Goal: Task Accomplishment & Management: Use online tool/utility

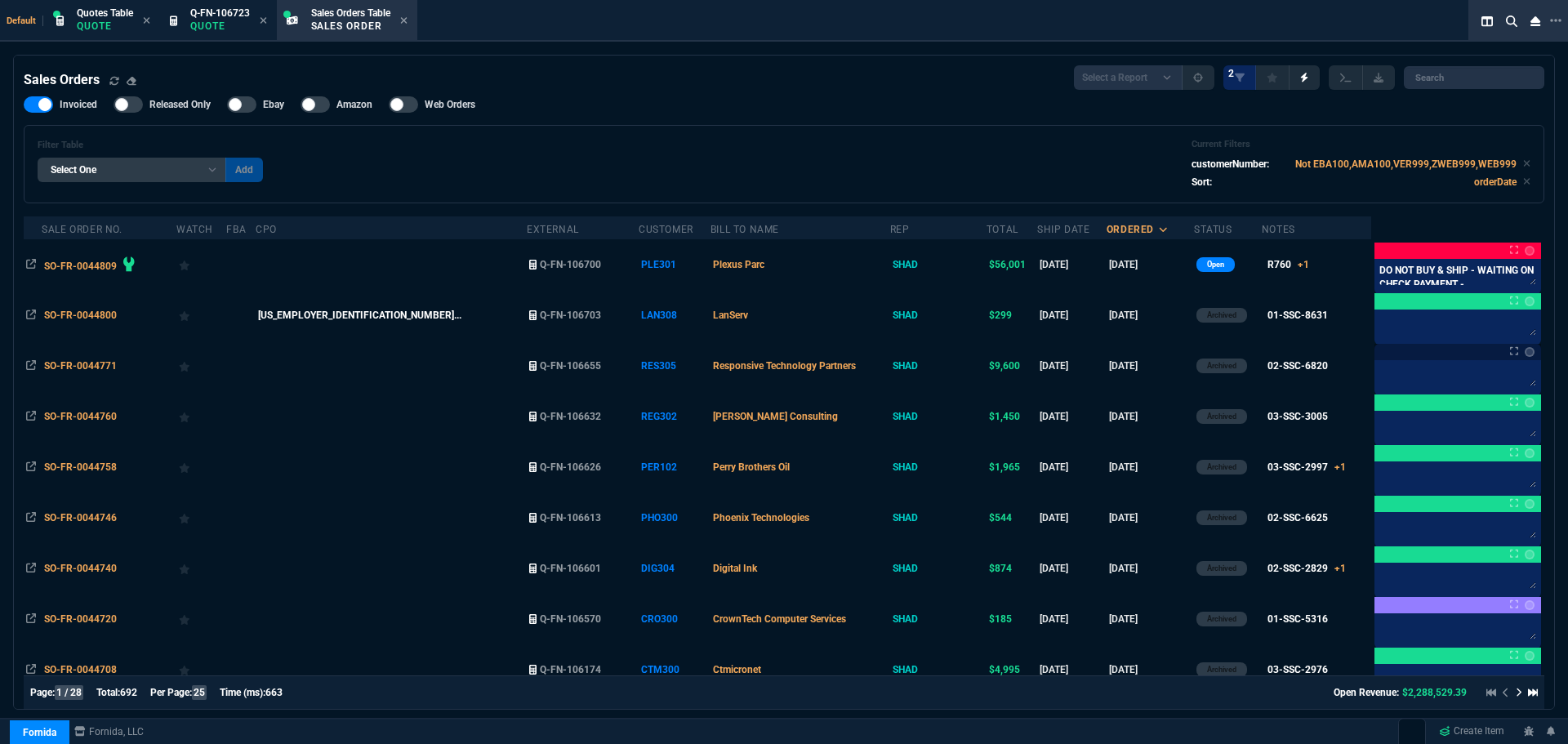
select select "16: [PERSON_NAME]"
select select
click at [407, 21] on icon at bounding box center [404, 21] width 7 height 7
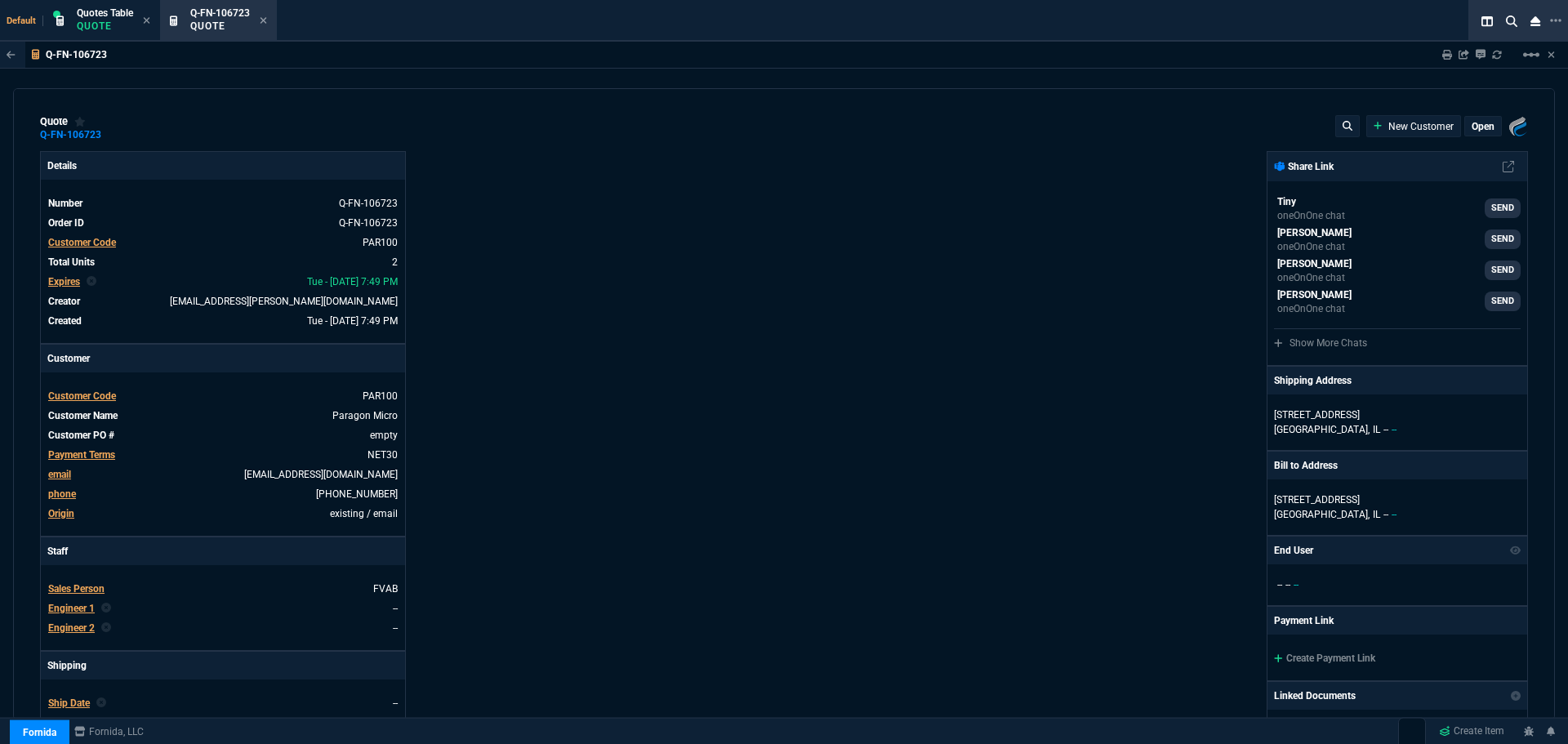
type input "12"
type input "95"
type input "13"
type input "89"
click at [265, 21] on icon at bounding box center [264, 21] width 7 height 7
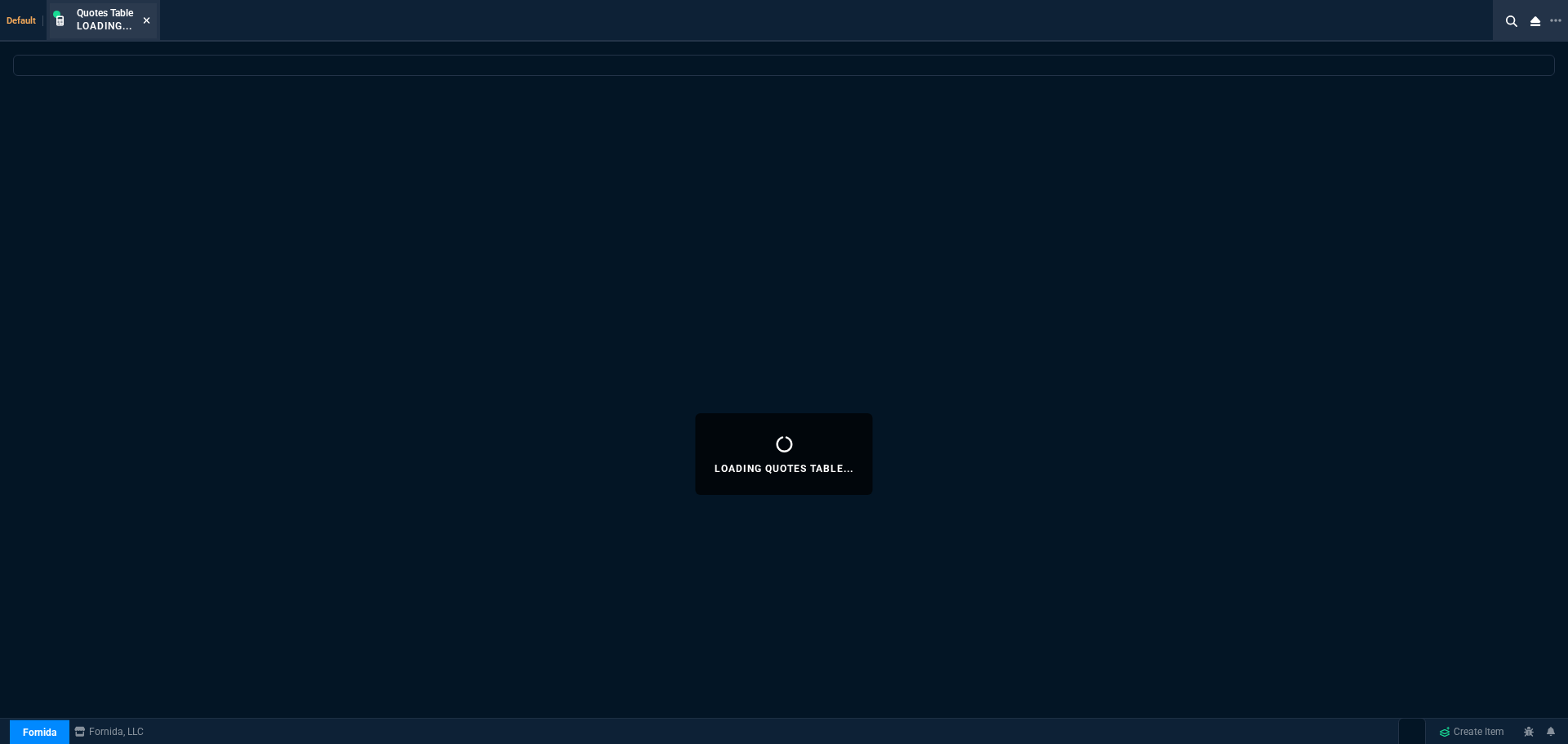
click at [146, 21] on icon at bounding box center [147, 20] width 7 height 10
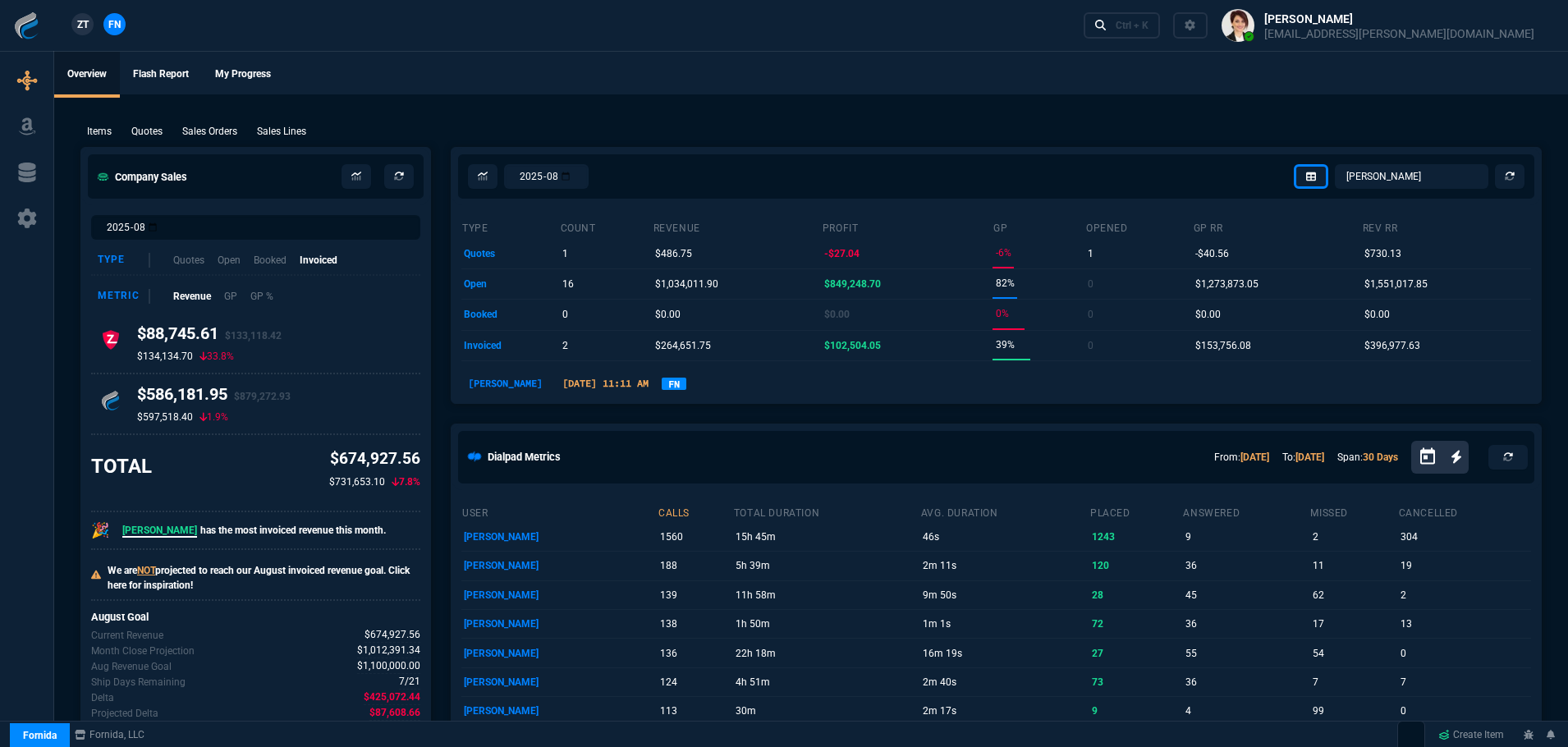
click at [662, 384] on link "FN" at bounding box center [674, 384] width 24 height 12
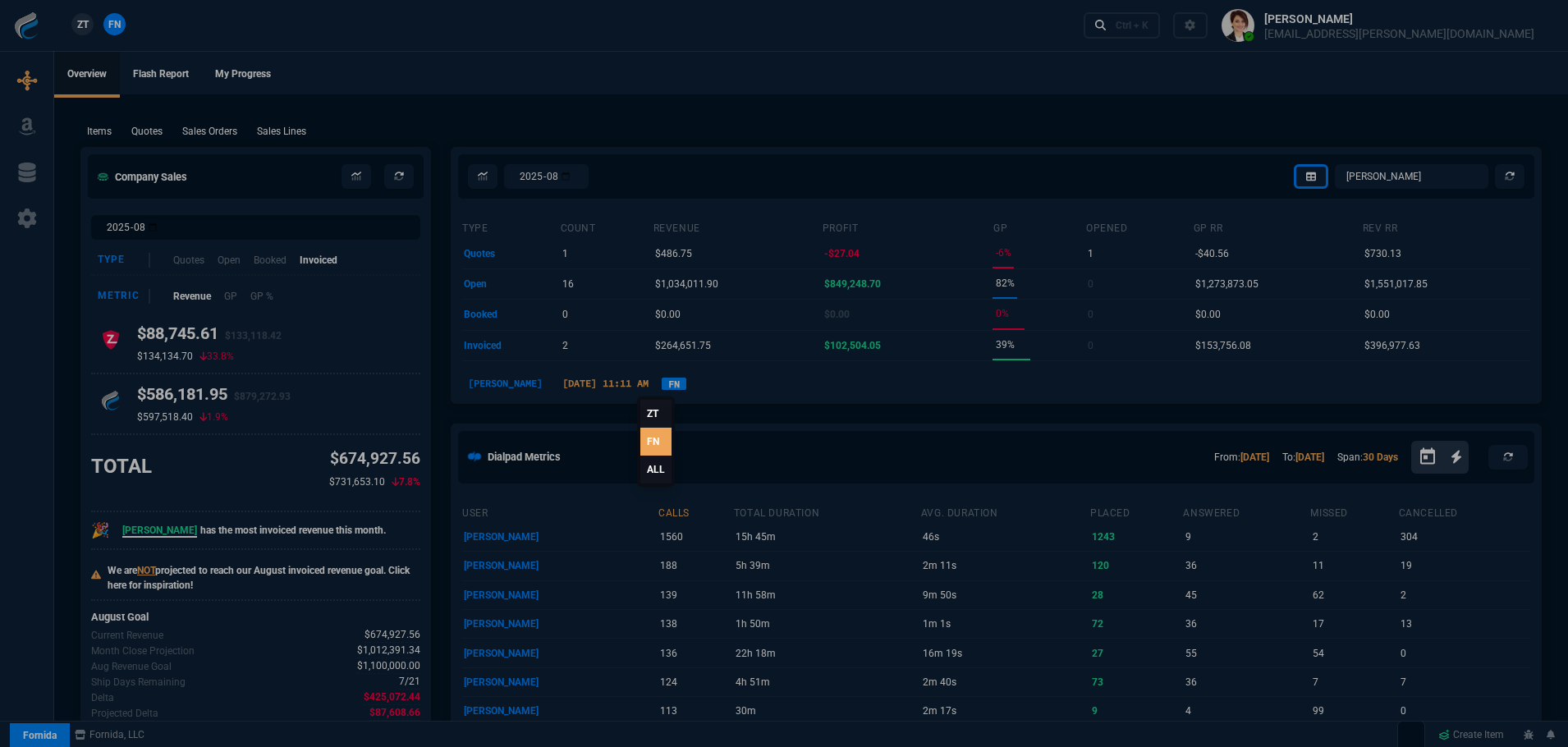
click at [652, 468] on link "ALL" at bounding box center [656, 469] width 31 height 28
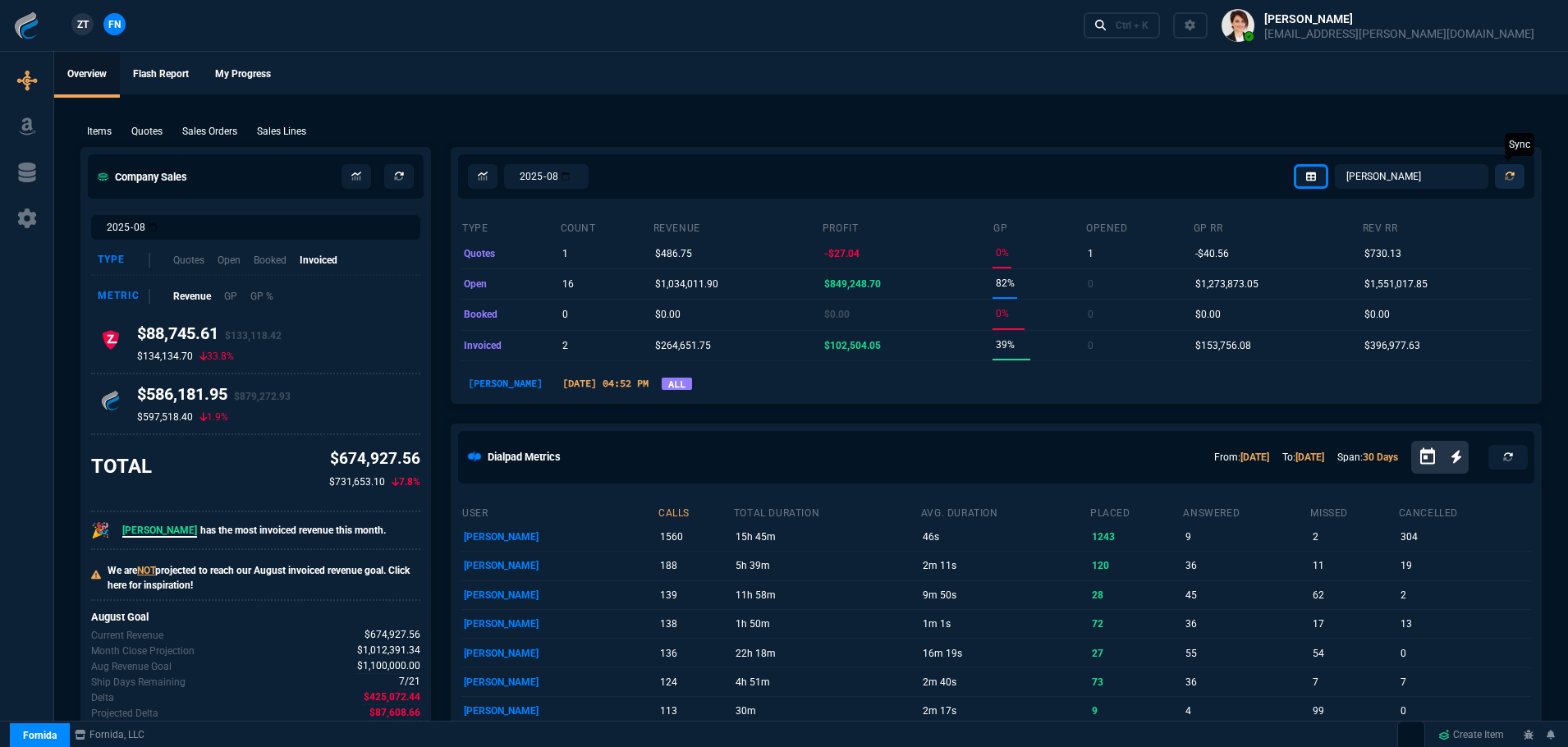
click at [1511, 177] on icon at bounding box center [1510, 176] width 10 height 10
click at [1417, 179] on select "Omar Brian Over Farzad Vahid Steven Huang Seti Shadab Alicia Bostic Wafek Moham…" at bounding box center [1412, 176] width 154 height 24
click at [1336, 164] on select "Omar Brian Over Farzad Vahid Steven Huang Seti Shadab Alicia Bostic Wafek Moham…" at bounding box center [1412, 176] width 154 height 24
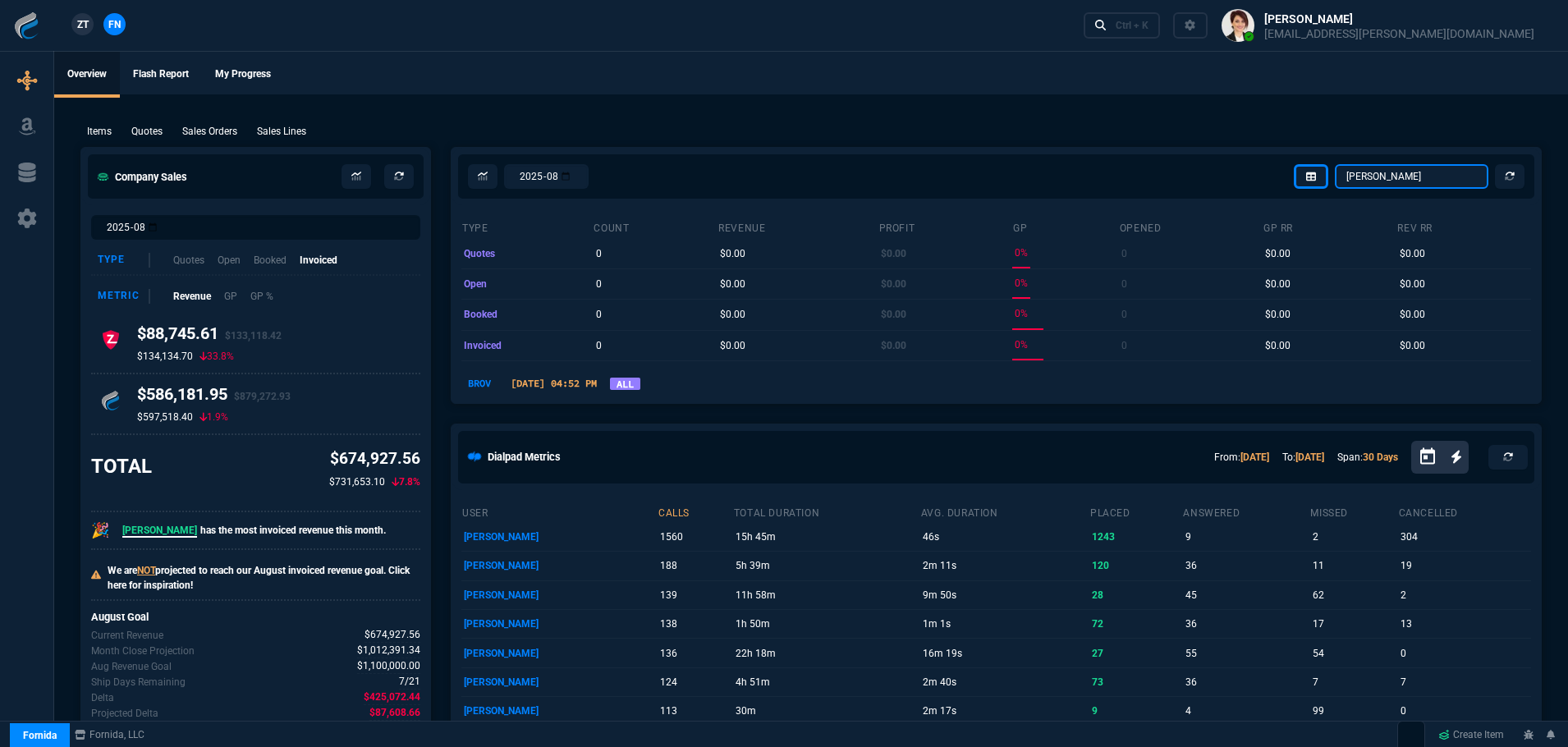
click at [1389, 182] on select "Omar Brian Over Farzad Vahid Steven Huang Seti Shadab Alicia Bostic Wafek Moham…" at bounding box center [1412, 176] width 154 height 24
click at [1336, 164] on select "Omar Brian Over Farzad Vahid Steven Huang Seti Shadab Alicia Bostic Wafek Moham…" at bounding box center [1412, 176] width 154 height 24
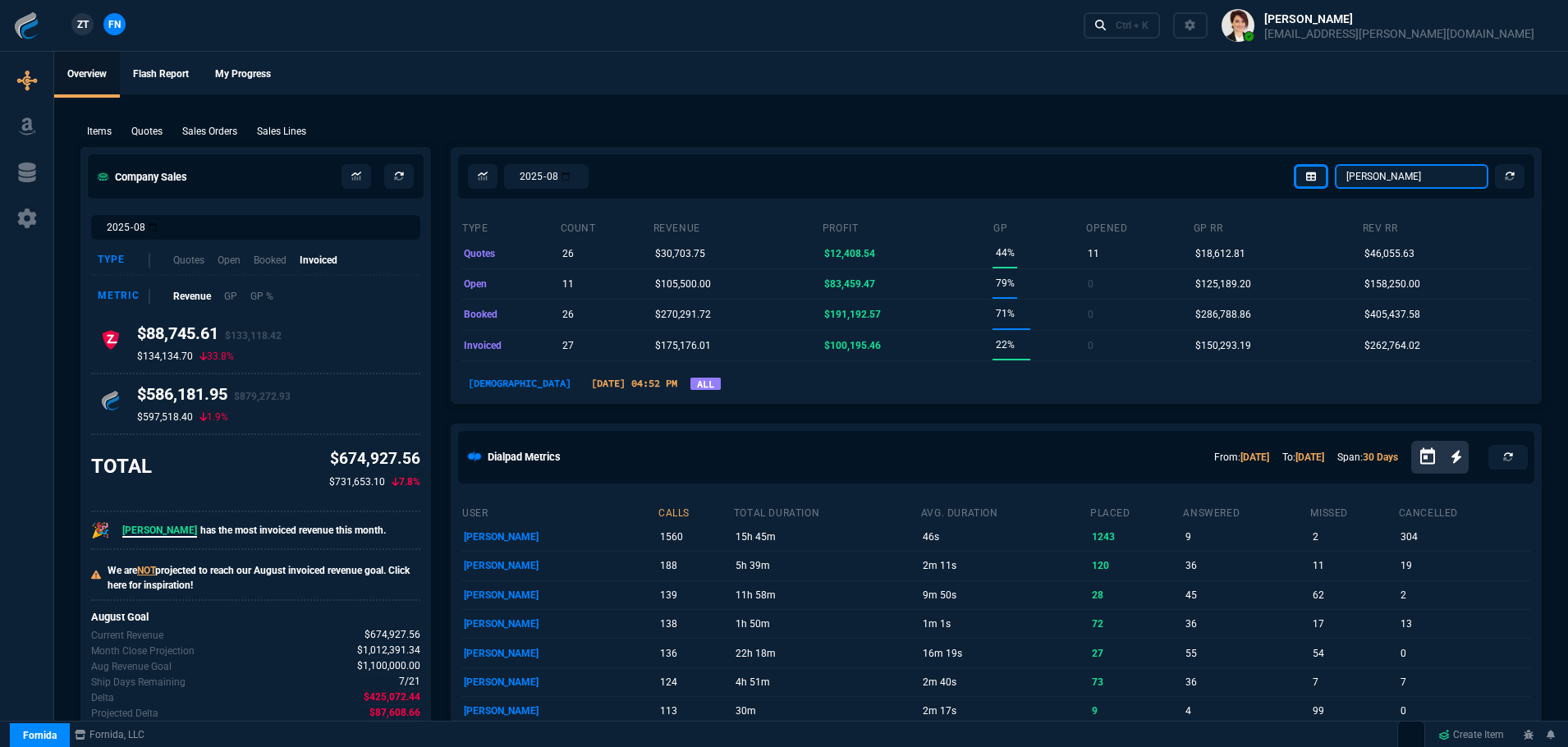
click at [1400, 178] on select "Omar Brian Over Farzad Vahid Steven Huang Seti Shadab Alicia Bostic Wafek Moham…" at bounding box center [1412, 176] width 154 height 24
click at [1336, 164] on select "Omar Brian Over Farzad Vahid Steven Huang Seti Shadab Alicia Bostic Wafek Moham…" at bounding box center [1412, 176] width 154 height 24
click at [1382, 175] on select "Omar Brian Over Farzad Vahid Steven Huang Seti Shadab Alicia Bostic Wafek Moham…" at bounding box center [1412, 176] width 154 height 24
click at [1336, 164] on select "Omar Brian Over Farzad Vahid Steven Huang Seti Shadab Alicia Bostic Wafek Moham…" at bounding box center [1412, 176] width 154 height 24
click at [1401, 176] on select "Omar Brian Over Farzad Vahid Steven Huang Seti Shadab Alicia Bostic Wafek Moham…" at bounding box center [1412, 176] width 154 height 24
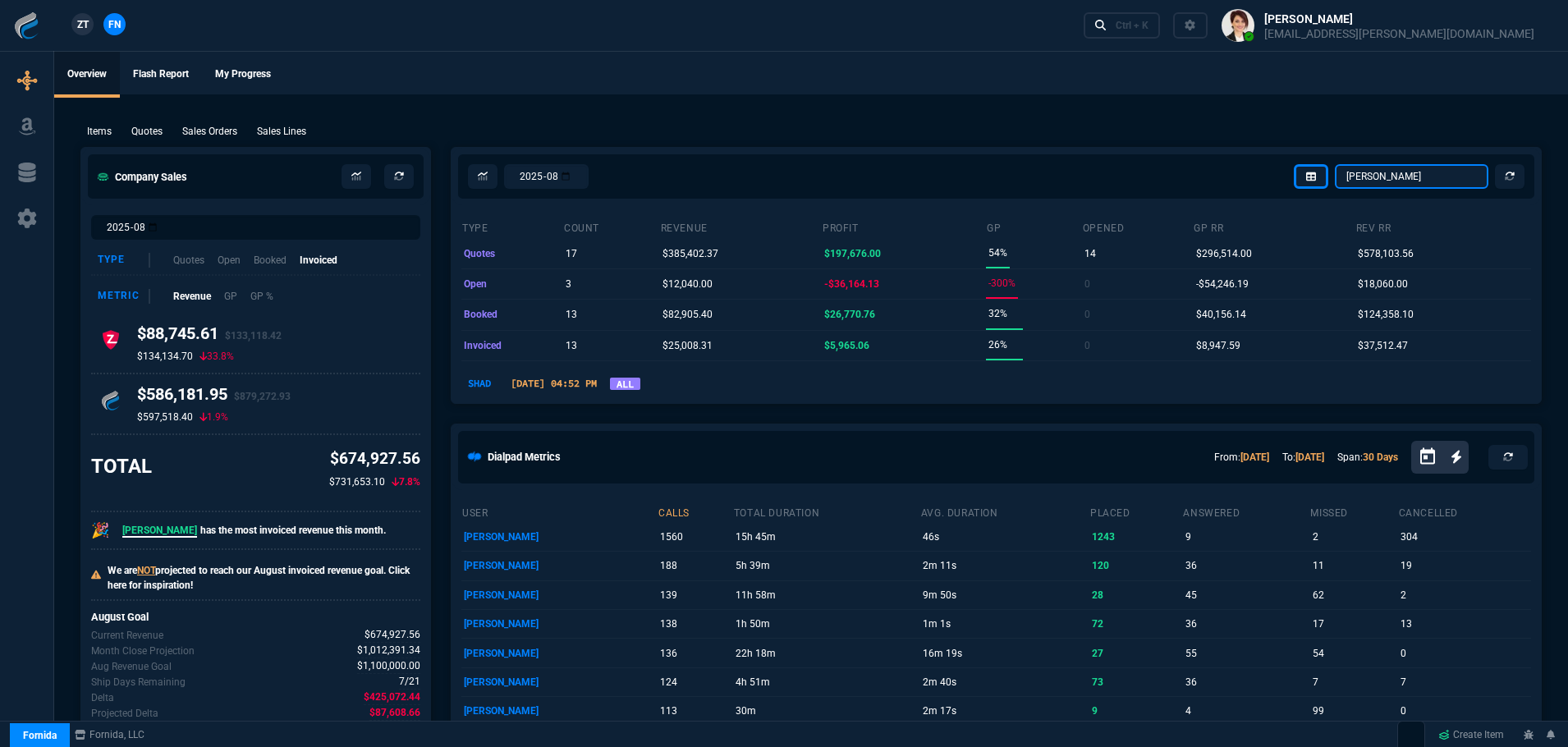
click at [1336, 164] on select "Omar Brian Over Farzad Vahid Steven Huang Seti Shadab Alicia Bostic Wafek Moham…" at bounding box center [1412, 176] width 154 height 24
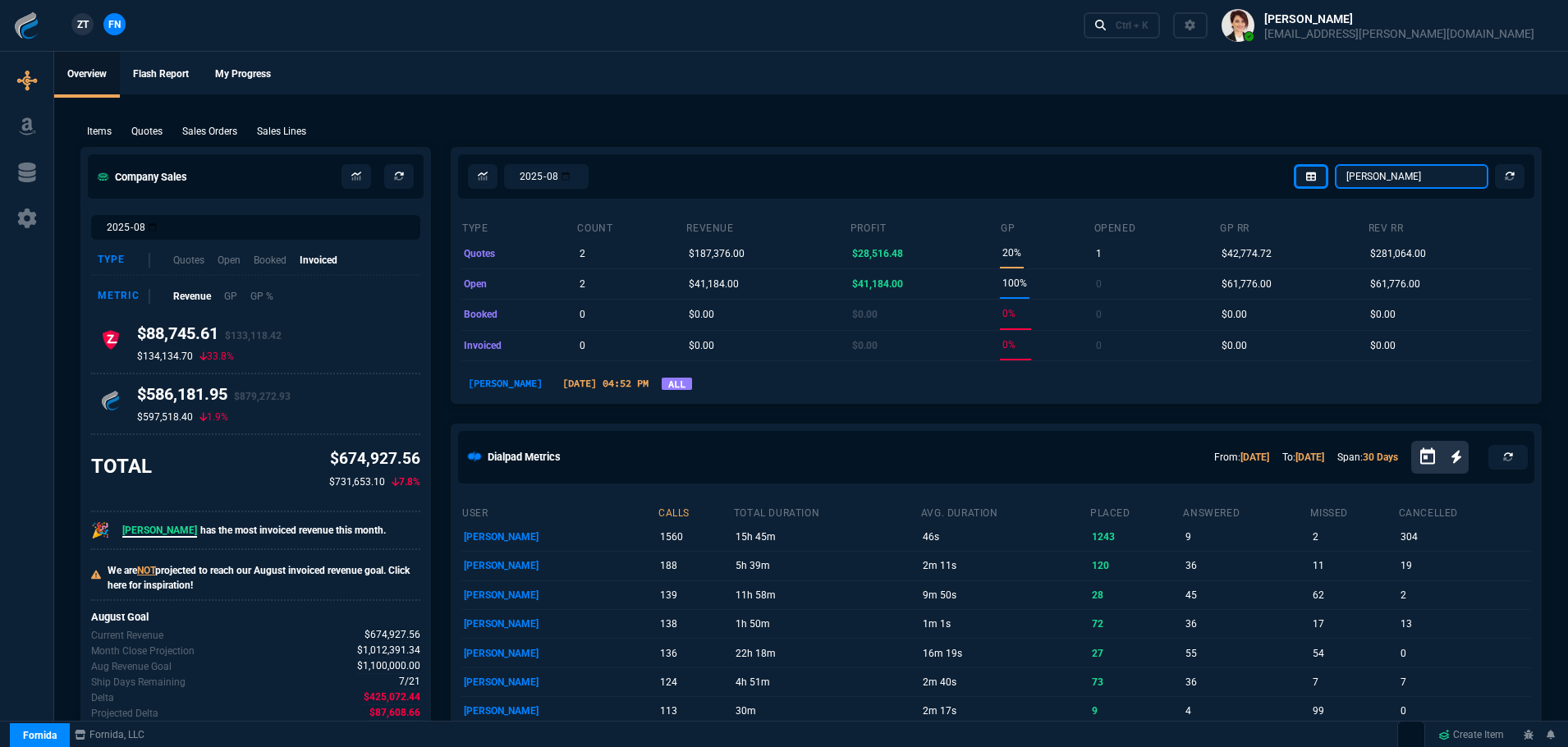
click at [1440, 175] on select "Omar Brian Over Farzad Vahid Steven Huang Seti Shadab Alicia Bostic Wafek Moham…" at bounding box center [1412, 176] width 154 height 24
click at [1336, 164] on select "Omar Brian Over Farzad Vahid Steven Huang Seti Shadab Alicia Bostic Wafek Moham…" at bounding box center [1412, 176] width 154 height 24
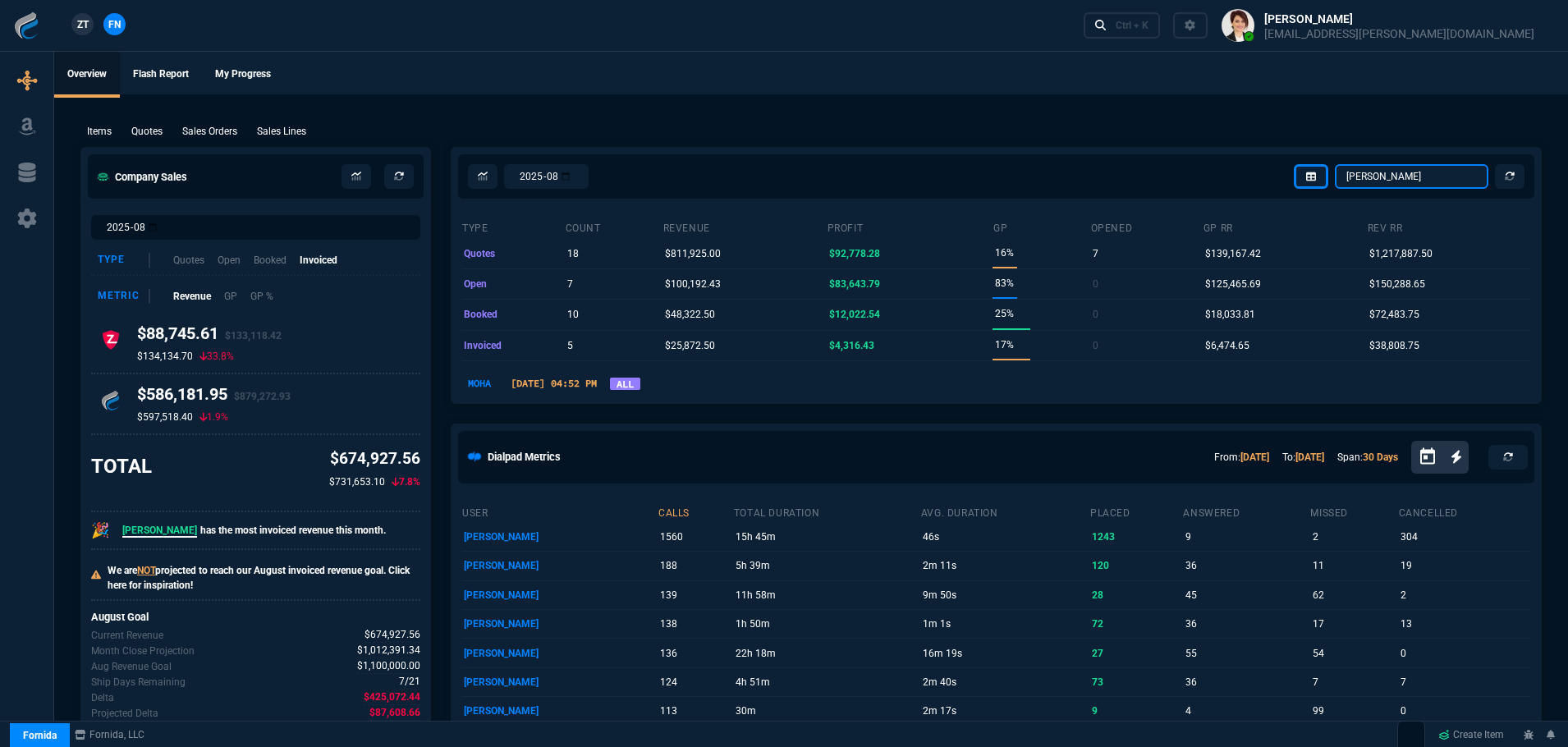
click at [1434, 175] on select "Omar Brian Over Farzad Vahid Steven Huang Seti Shadab Alicia Bostic Wafek Moham…" at bounding box center [1412, 176] width 154 height 24
click at [1336, 164] on select "Omar Brian Over Farzad Vahid Steven Huang Seti Shadab Alicia Bostic Wafek Moham…" at bounding box center [1412, 176] width 154 height 24
click at [1416, 172] on select "Omar Brian Over Farzad Vahid Steven Huang Seti Shadab Alicia Bostic Wafek Moham…" at bounding box center [1412, 176] width 154 height 24
click at [1336, 164] on select "Omar Brian Over Farzad Vahid Steven Huang Seti Shadab Alicia Bostic Wafek Moham…" at bounding box center [1412, 176] width 154 height 24
click at [1403, 175] on select "Omar Brian Over Farzad Vahid Steven Huang Seti Shadab Alicia Bostic Wafek Moham…" at bounding box center [1412, 176] width 154 height 24
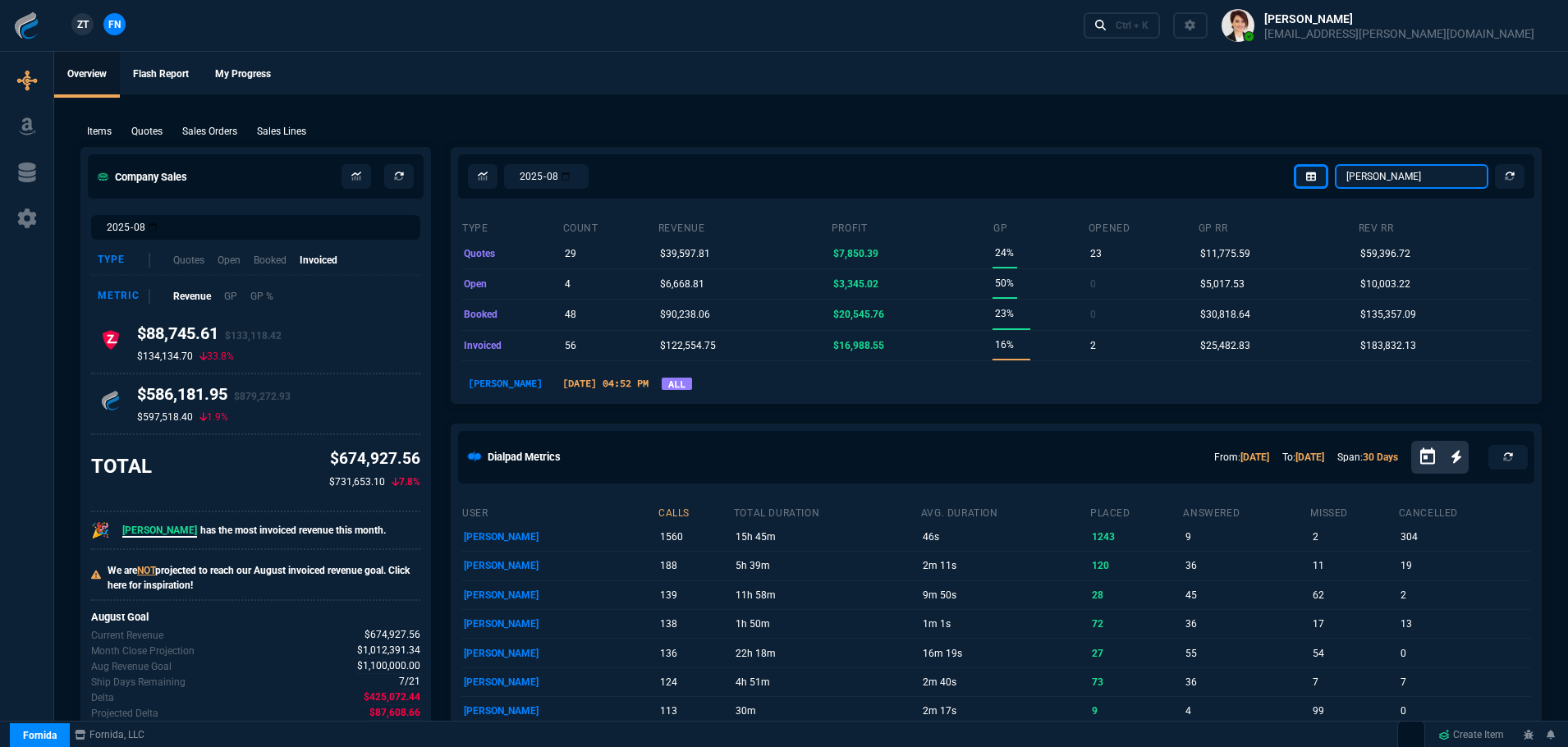
select select "16: [PERSON_NAME]"
click at [1336, 164] on select "Omar Brian Over Farzad Vahid Steven Huang Seti Shadab Alicia Bostic Wafek Moham…" at bounding box center [1412, 176] width 154 height 24
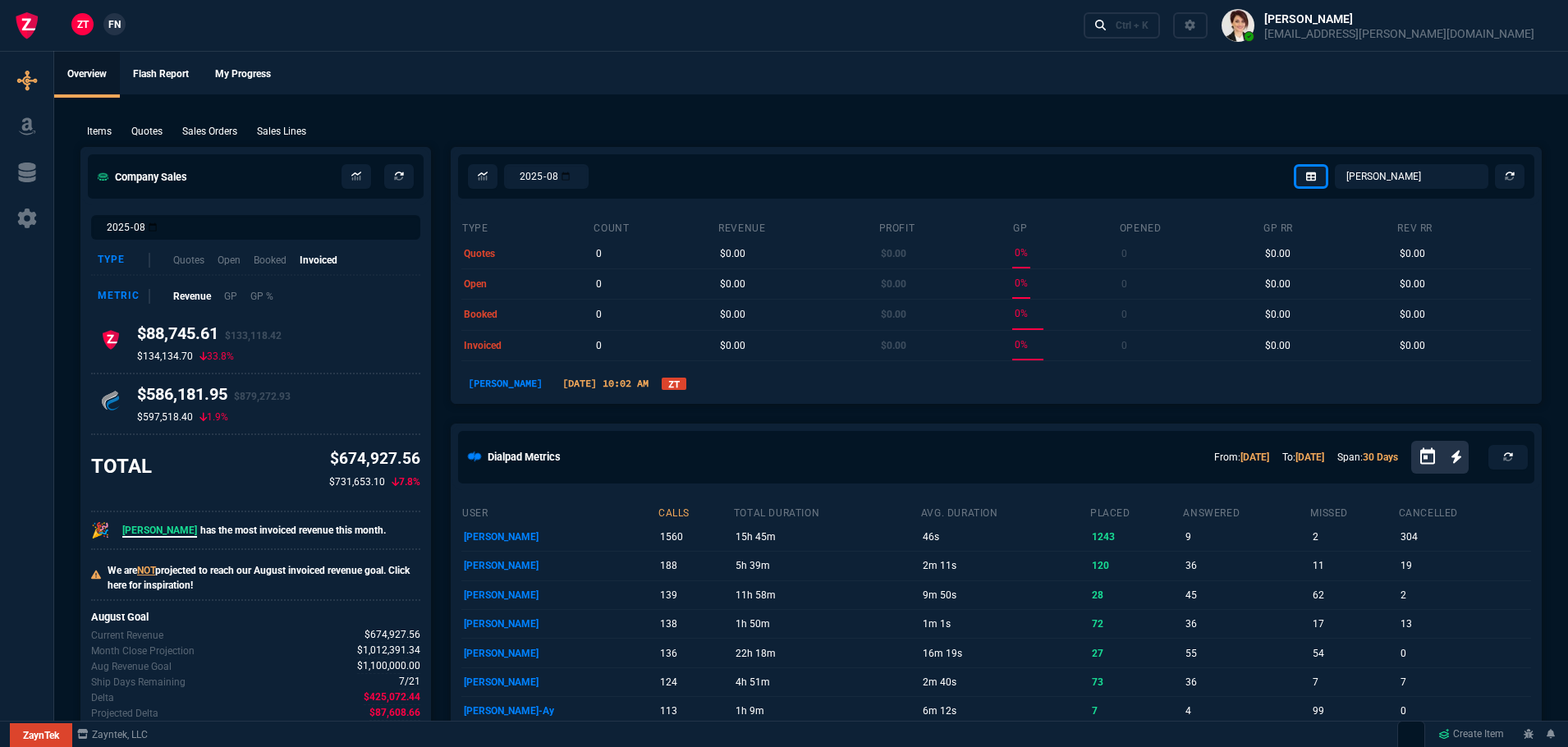
select select "16: [PERSON_NAME]"
select select
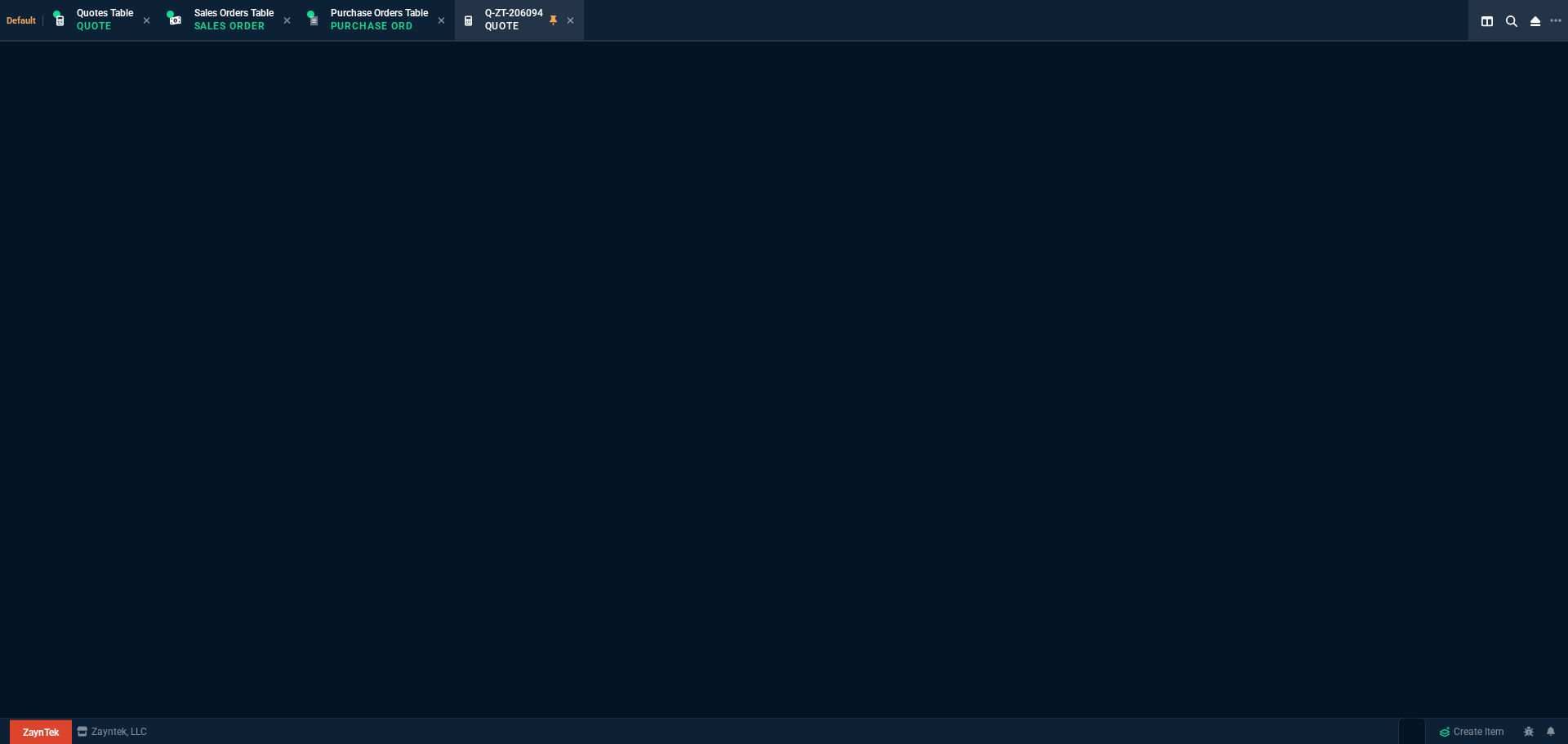
select select "16: [PERSON_NAME]"
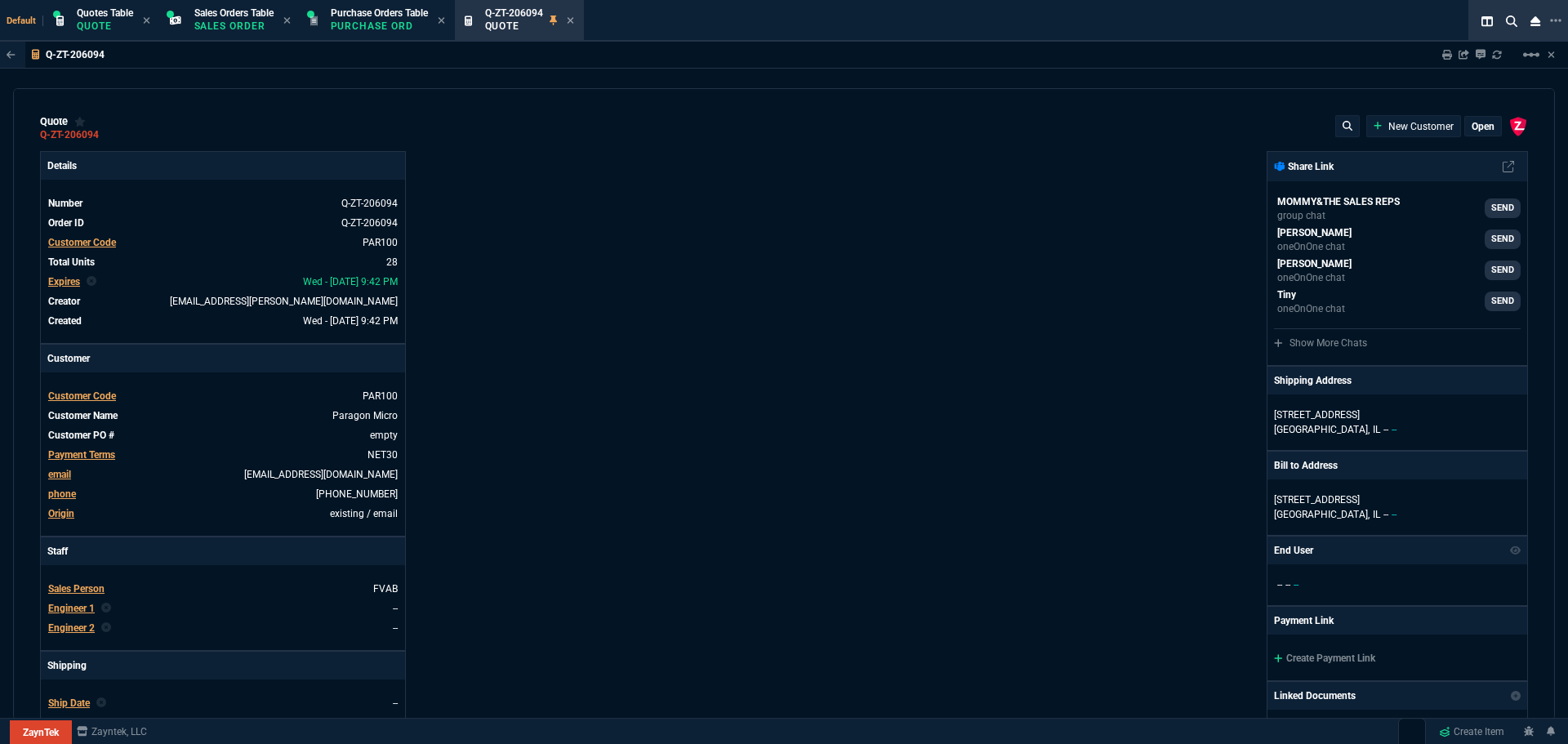
type input "18"
type input "560"
type input "43"
type input "160"
type input "25"
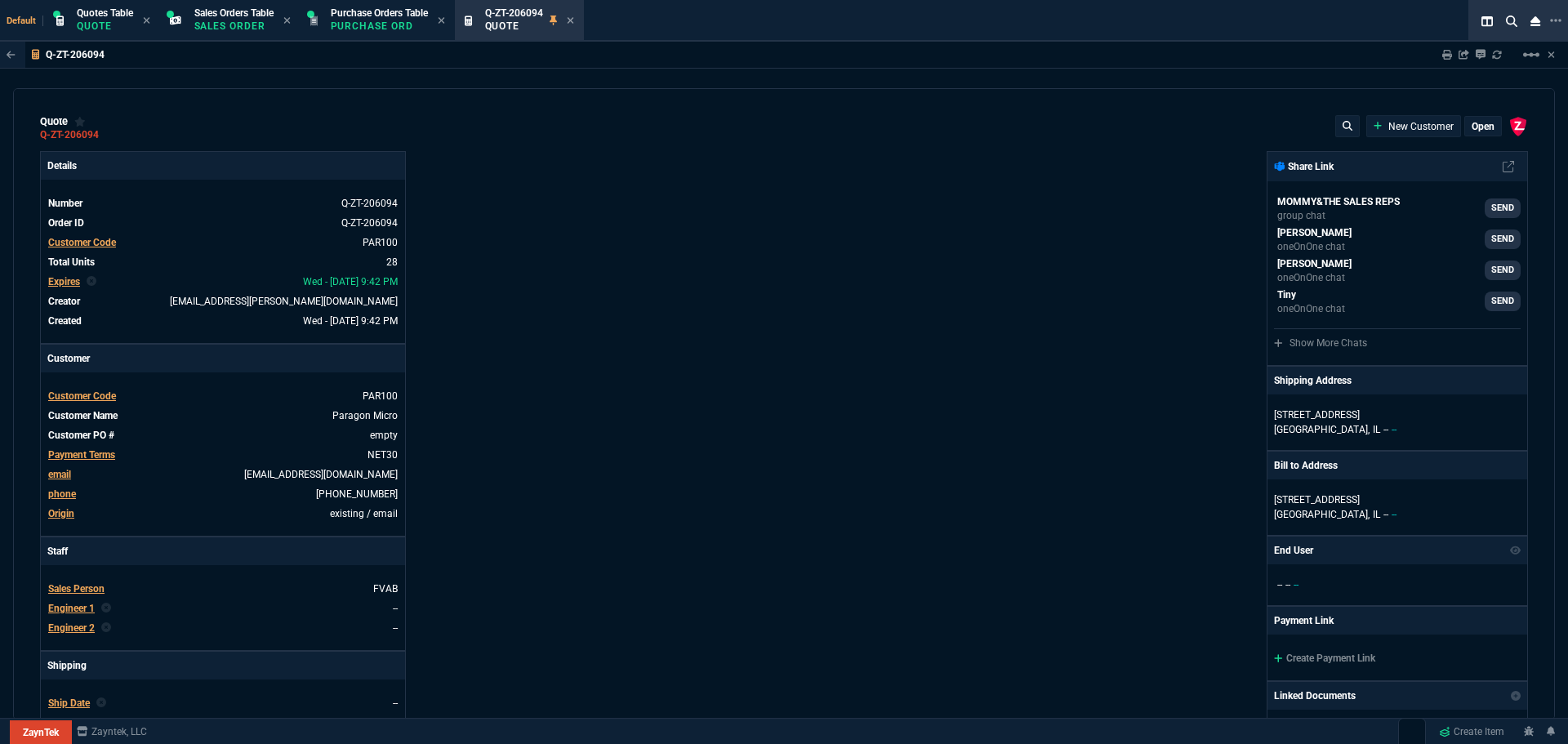
type input "49"
type input "59"
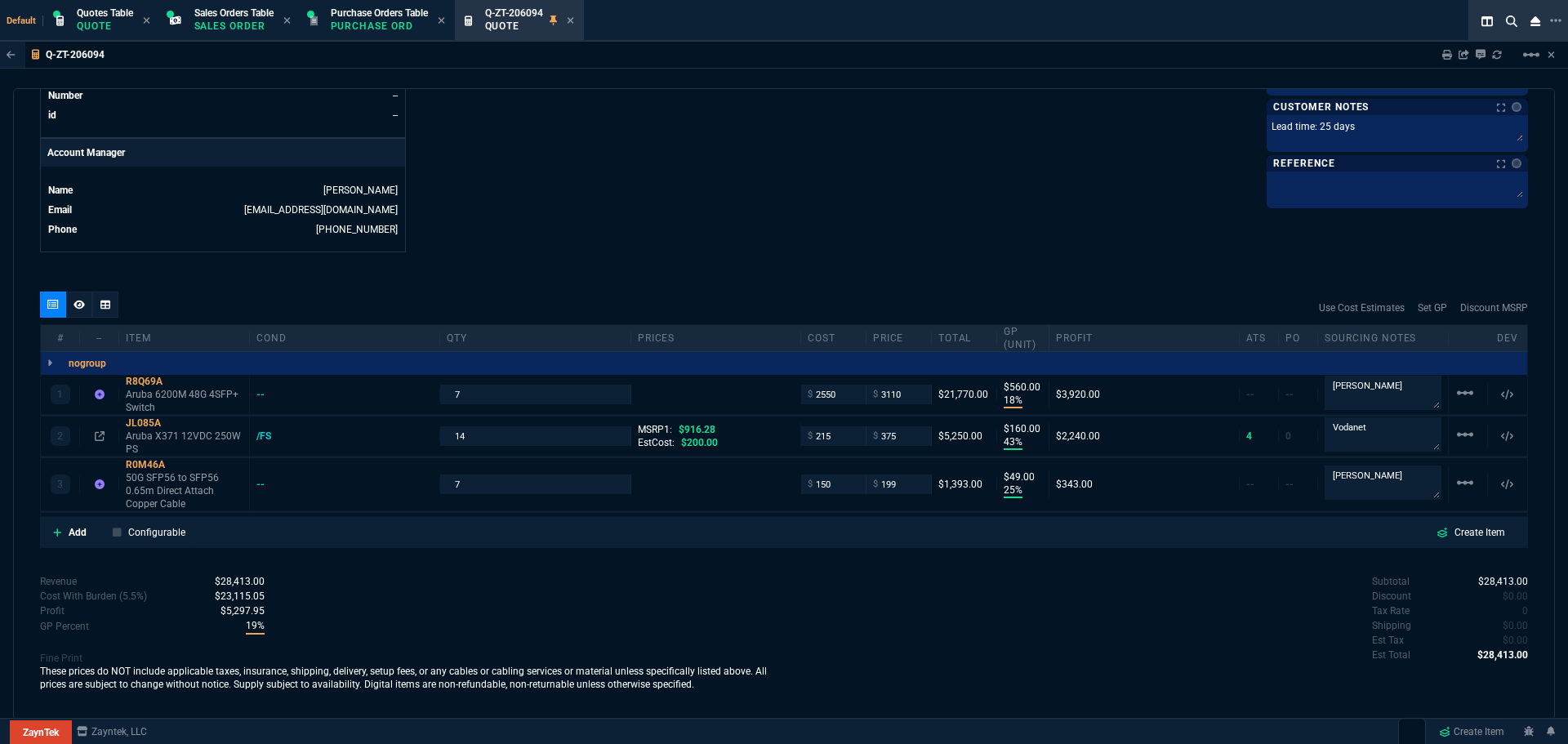
scroll to position [746, 0]
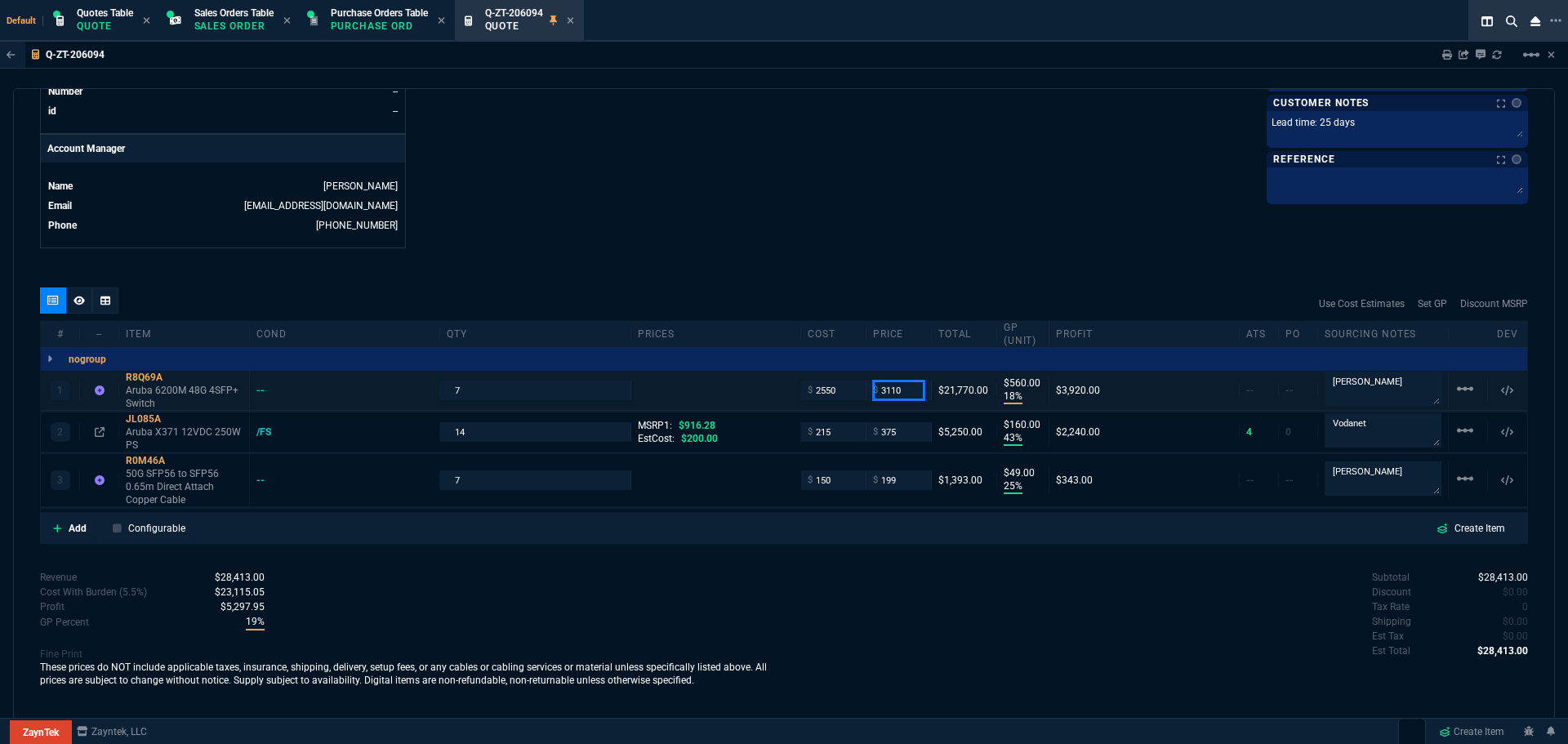
click at [898, 389] on input "3110" at bounding box center [898, 390] width 51 height 19
type input "3295"
click at [827, 253] on div "quote Q-ZT-206094 Paragon Micro open ZaynTek, LLC 2609 Technology Dr Suite 200 …" at bounding box center [784, 405] width 1542 height 632
type input "3295"
type input "23"
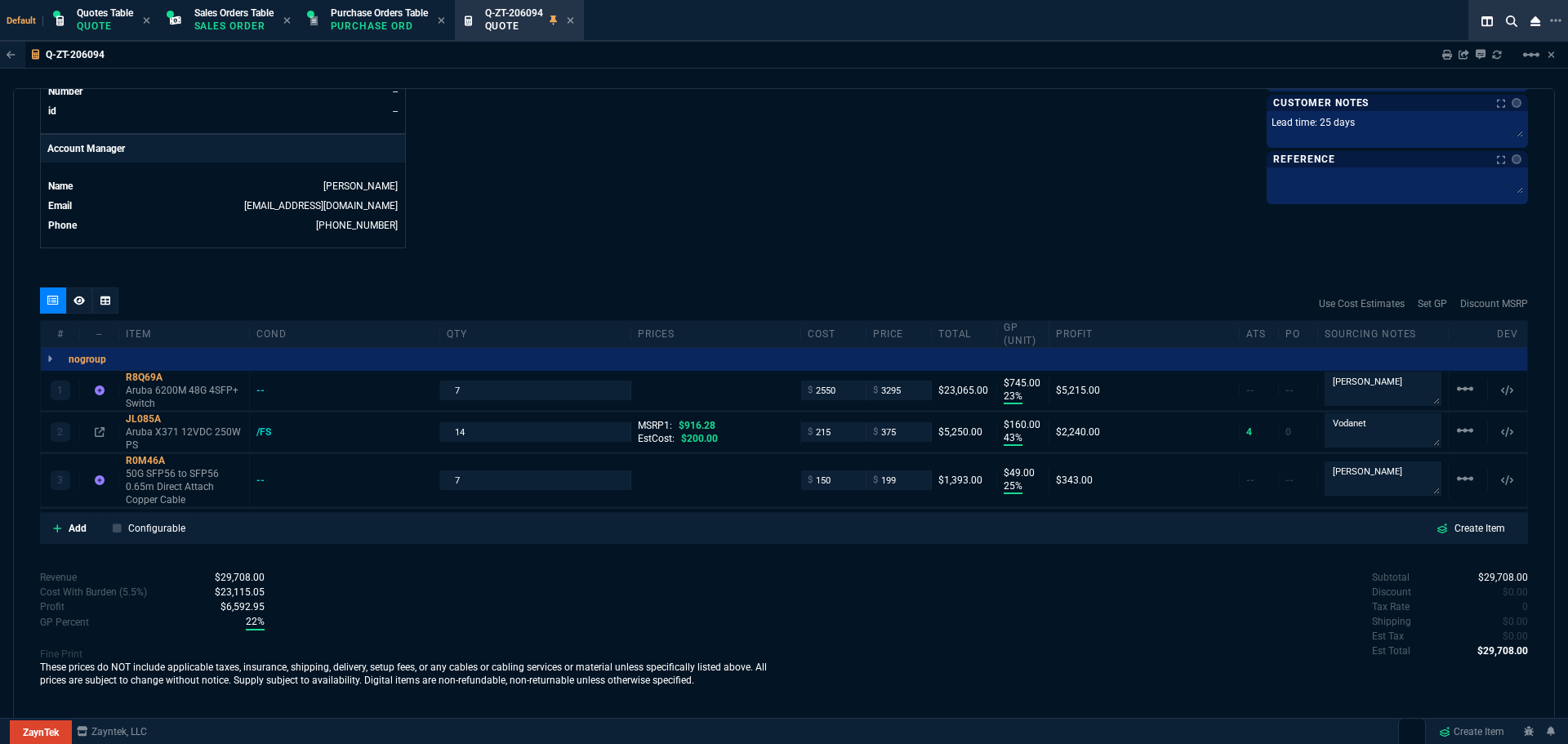
type input "745"
click at [773, 253] on div "quote Q-ZT-206094 Paragon Micro open ZaynTek, LLC 2609 Technology Dr Suite 200 …" at bounding box center [784, 405] width 1542 height 632
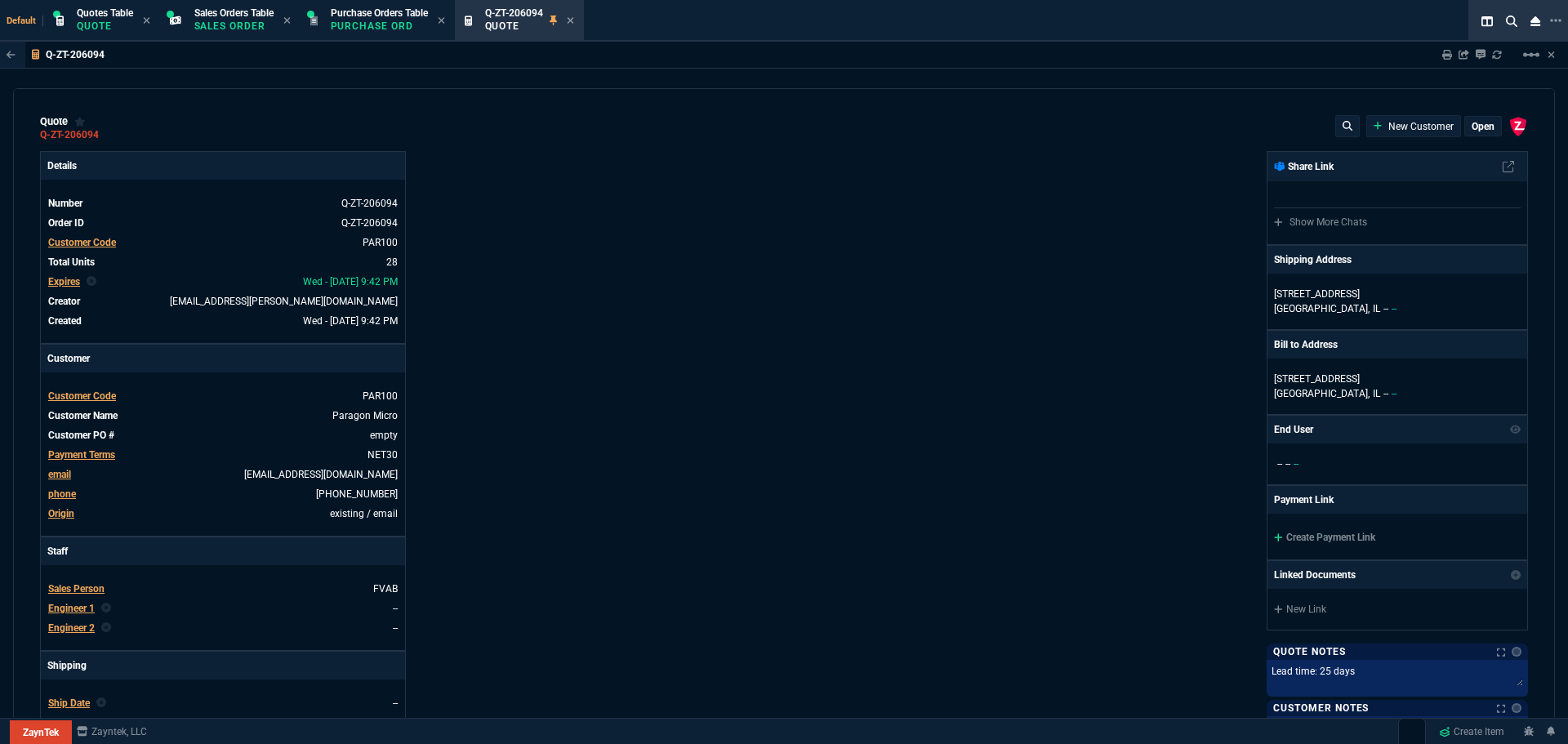
type input "23"
type input "745"
type input "43"
type input "160"
type input "25"
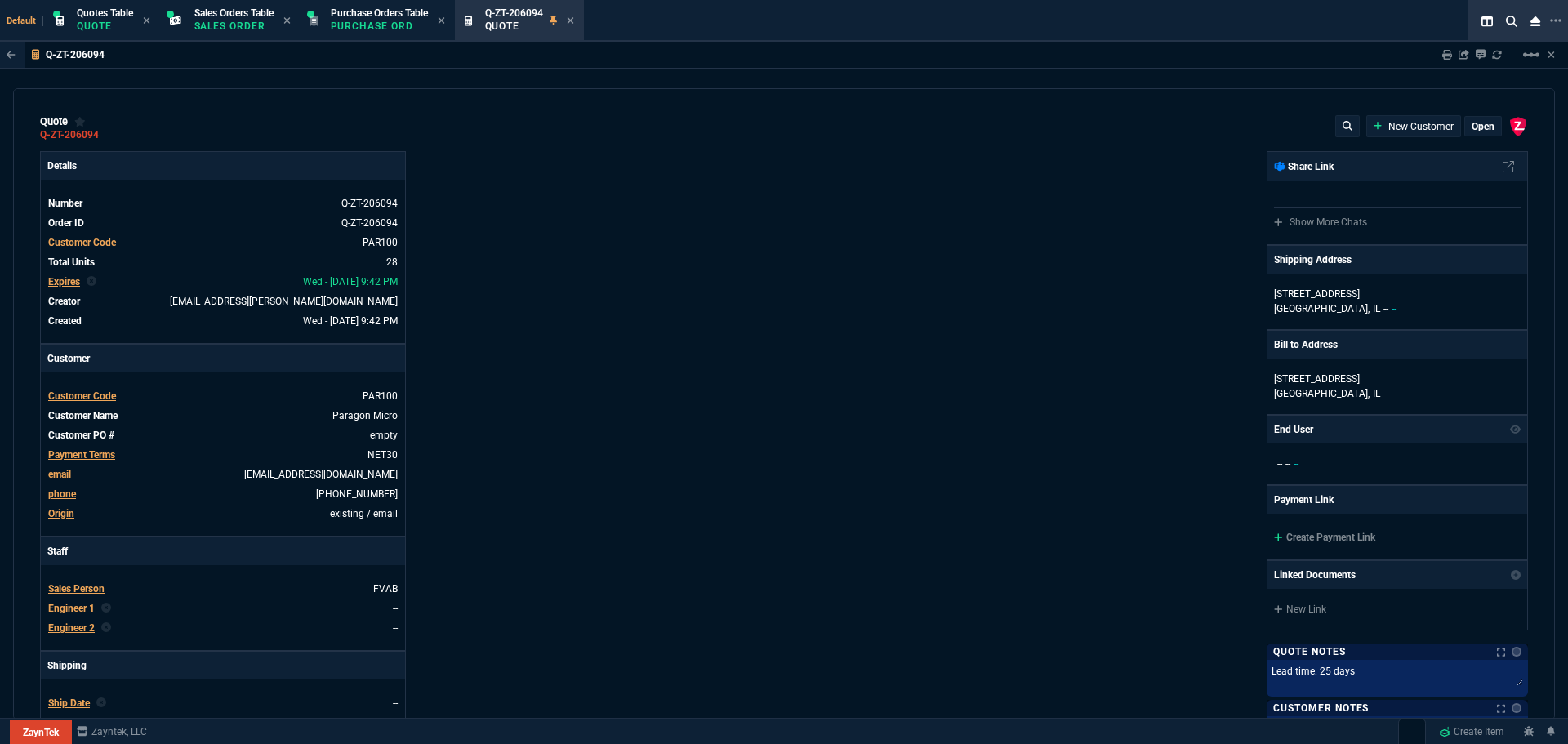
type input "49"
select select "16: [PERSON_NAME]"
type input "59"
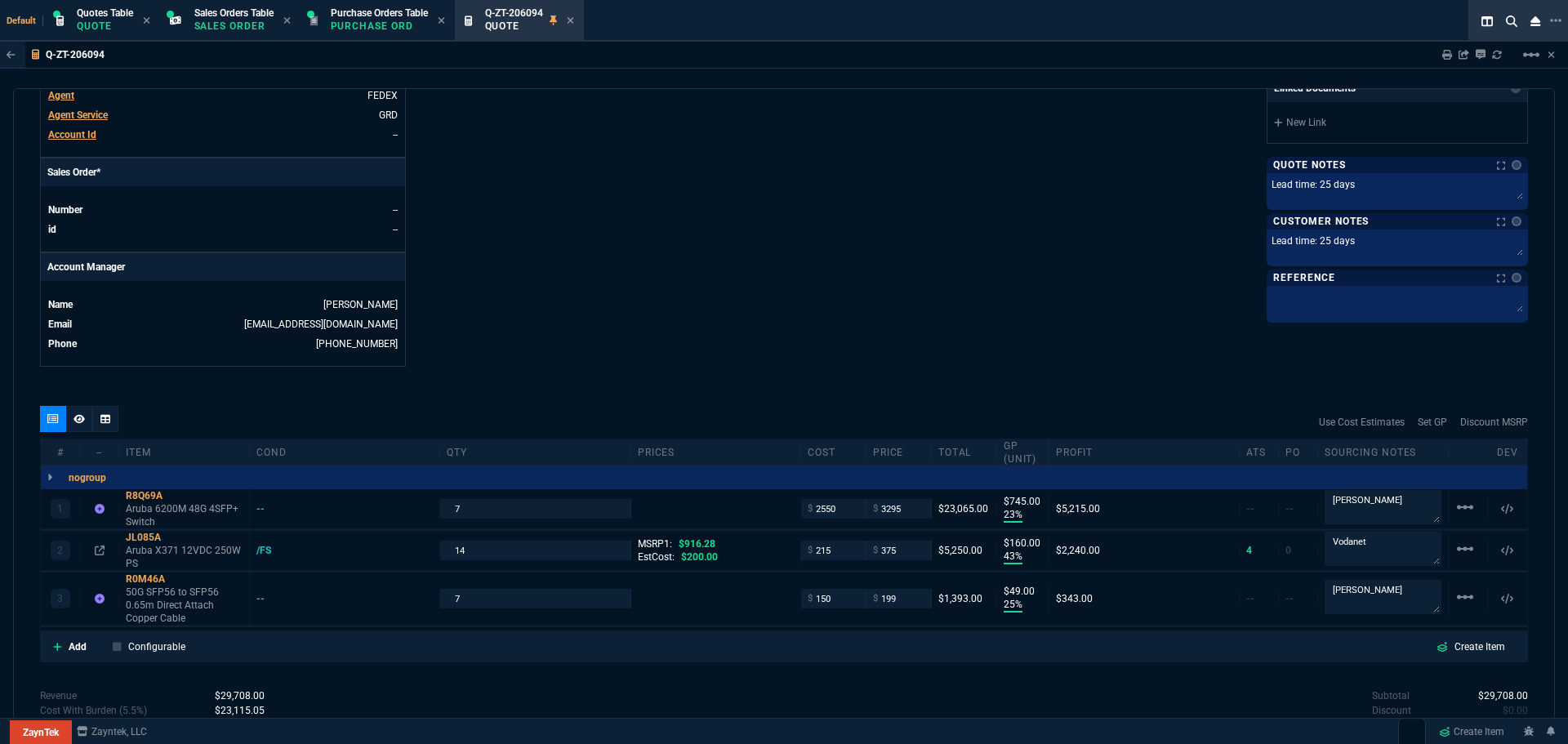
scroll to position [746, 0]
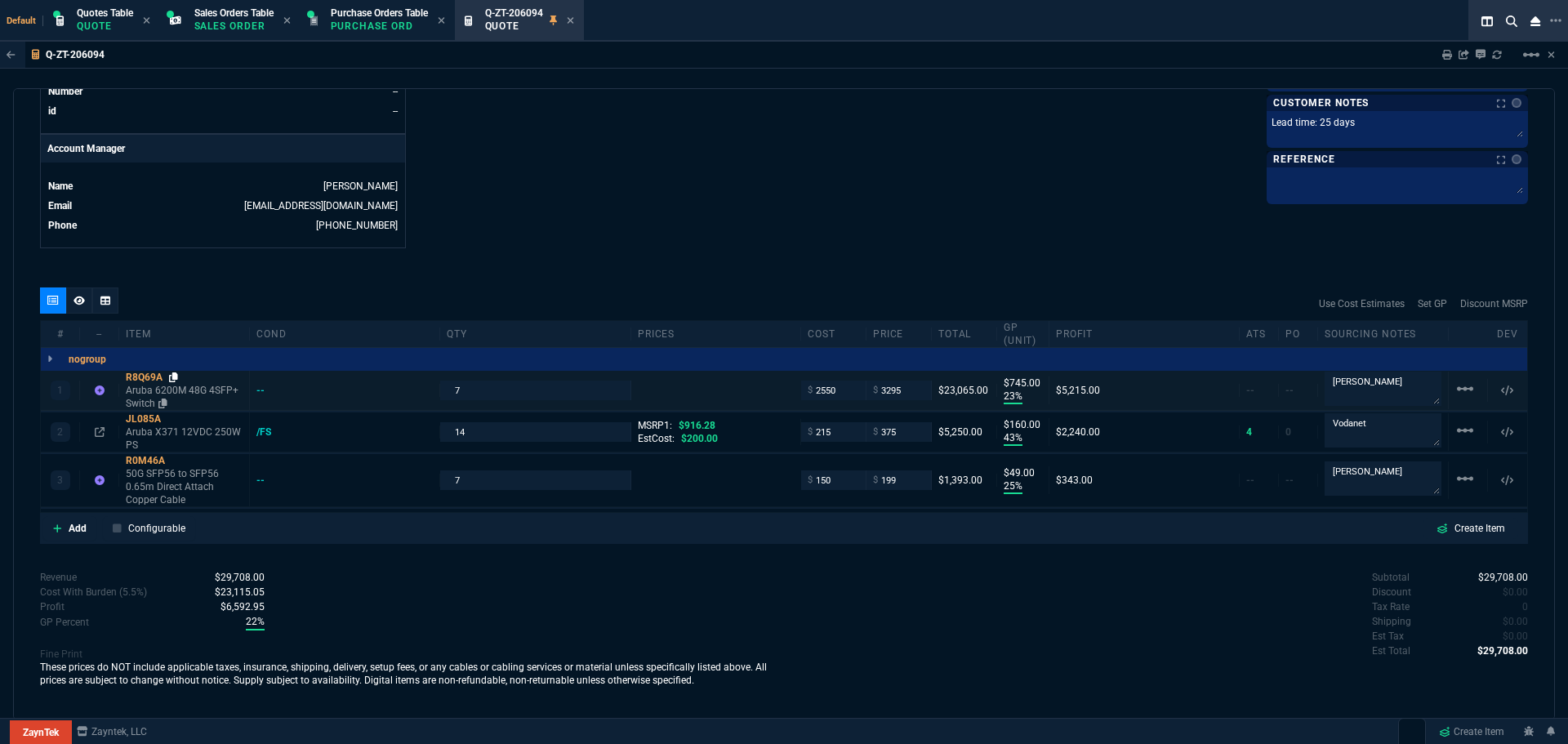
click at [174, 377] on icon at bounding box center [174, 377] width 9 height 10
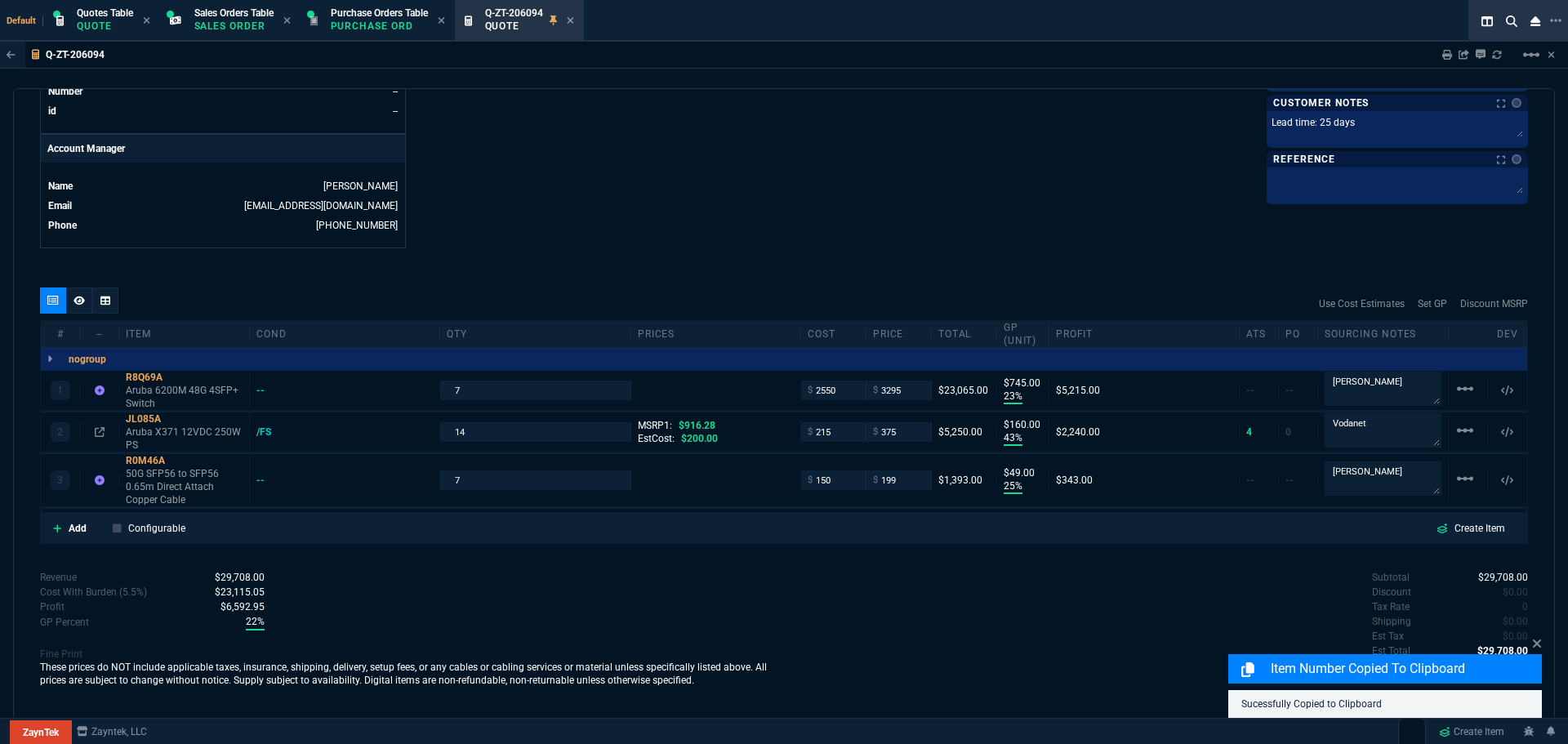
click at [1548, 25] on div at bounding box center [1554, 21] width 15 height 20
click at [1451, 32] on li "Open New Tab" at bounding box center [1463, 39] width 162 height 20
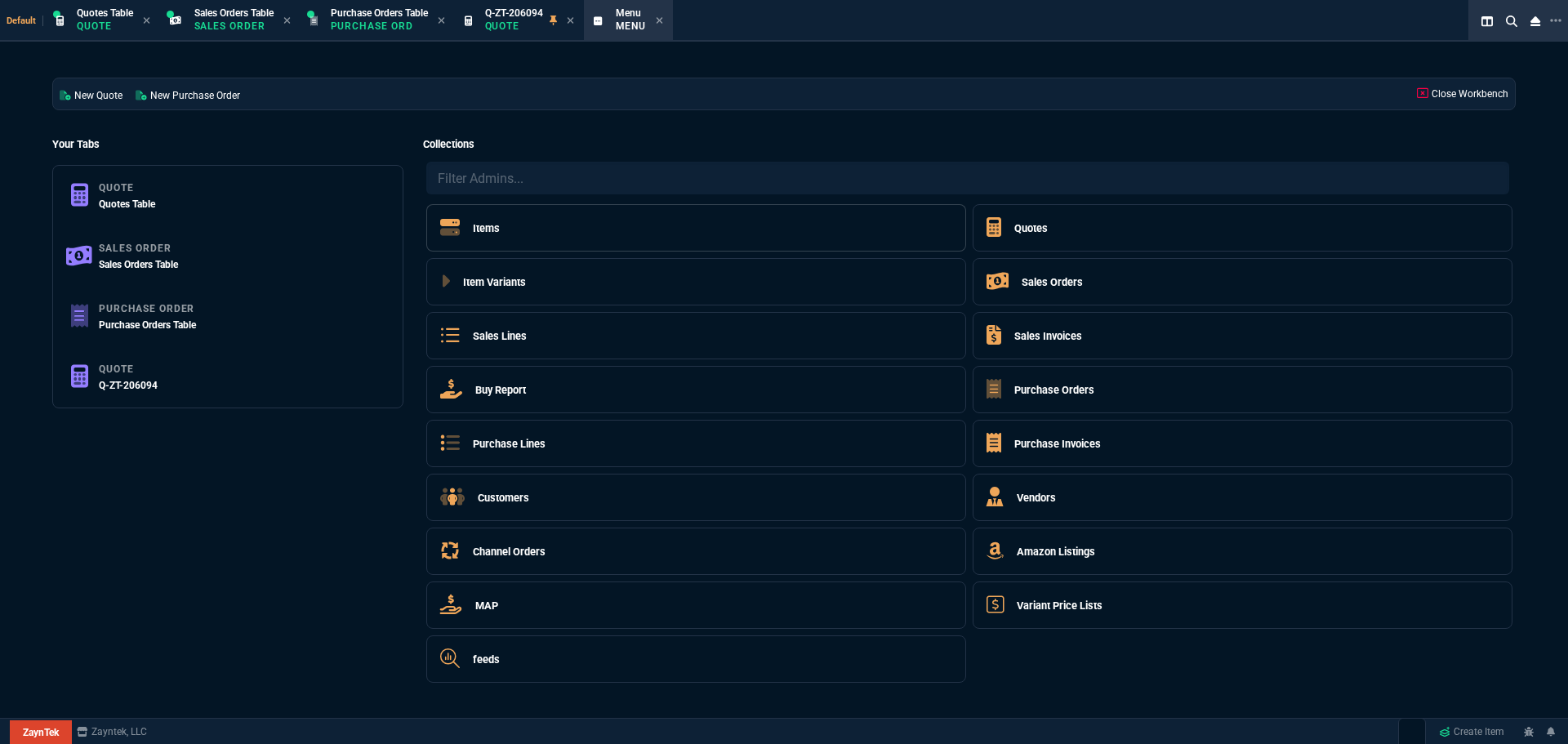
click at [484, 227] on h5 "Items" at bounding box center [486, 228] width 27 height 16
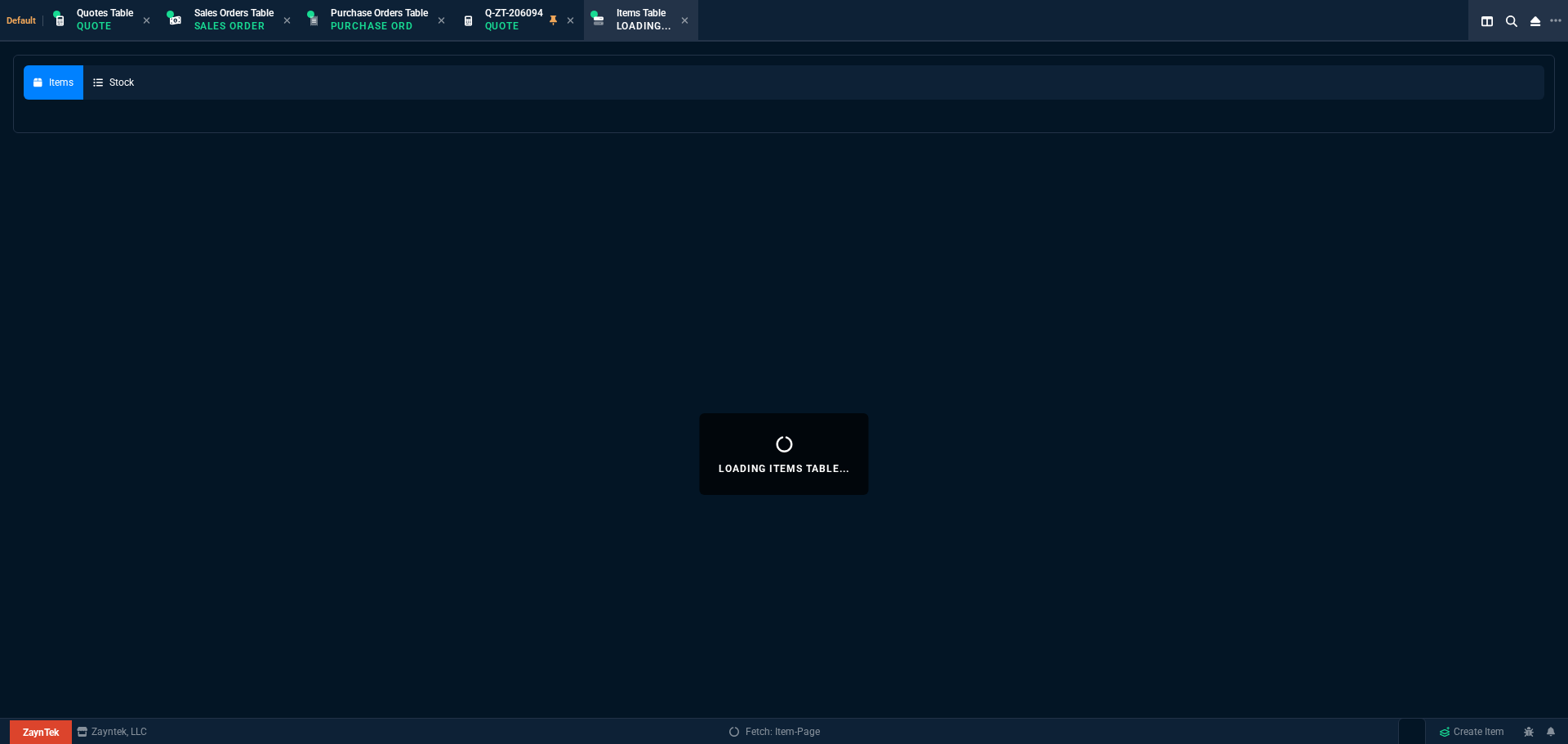
select select
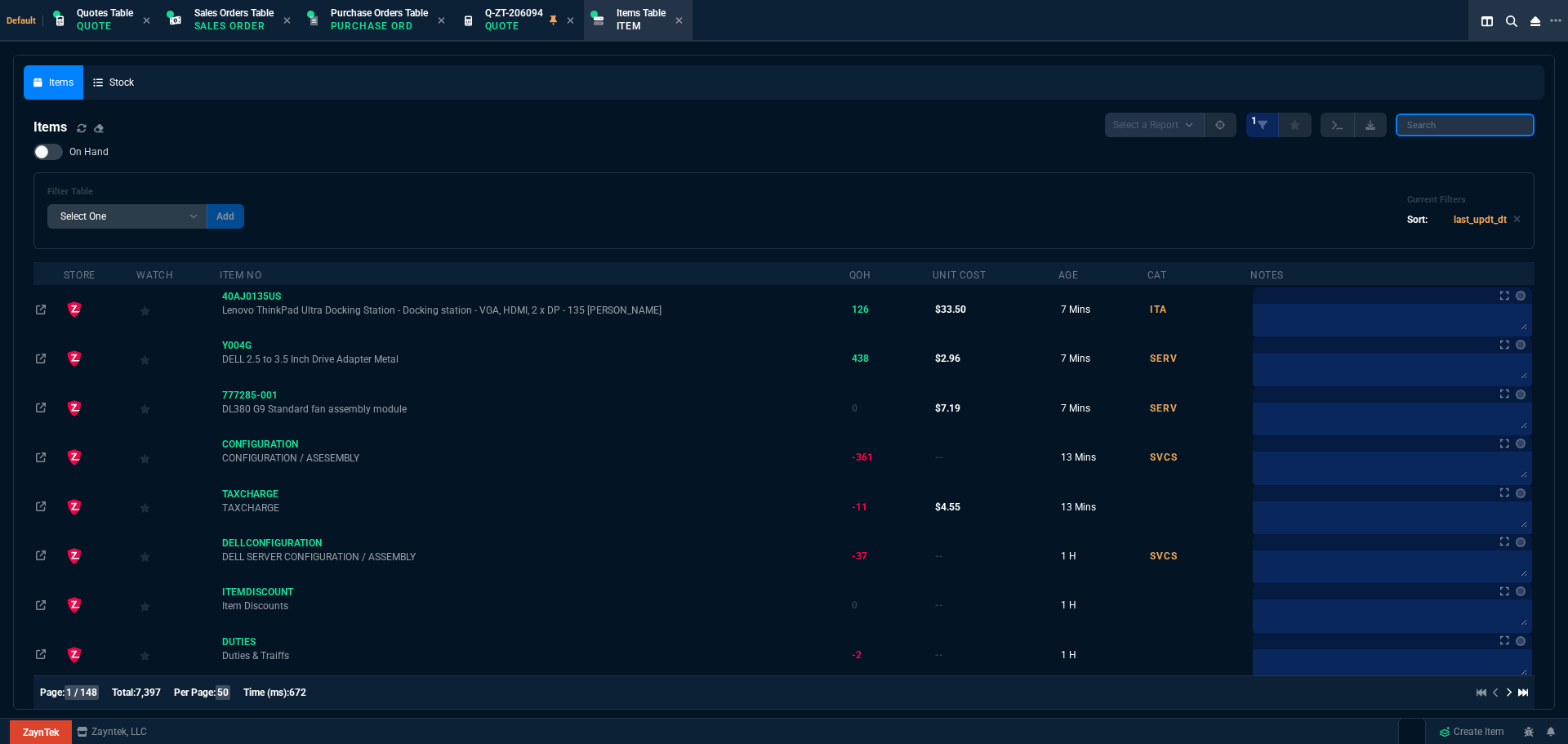
paste input "R8Q69A"
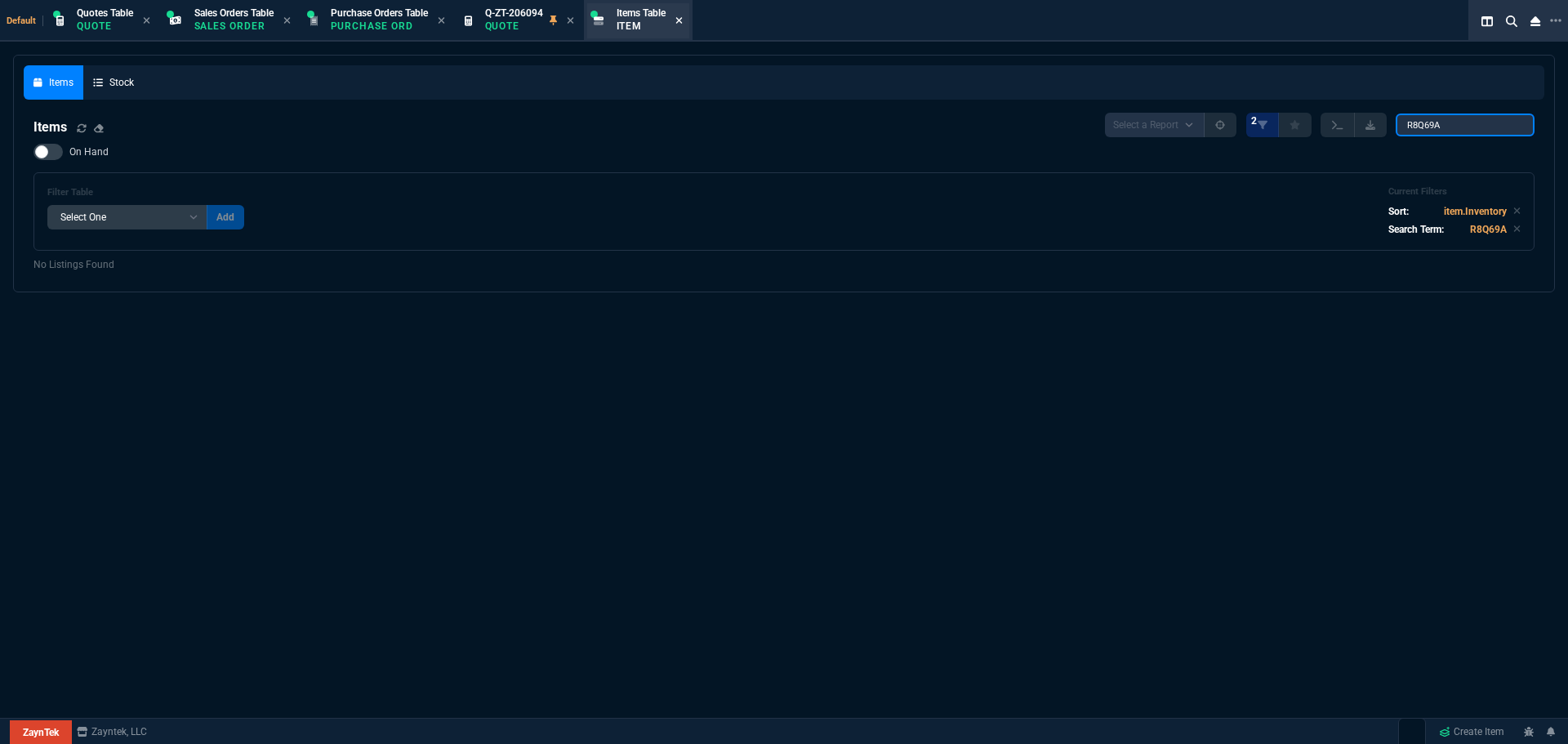
type input "R8Q69A"
click at [682, 21] on icon at bounding box center [679, 21] width 7 height 7
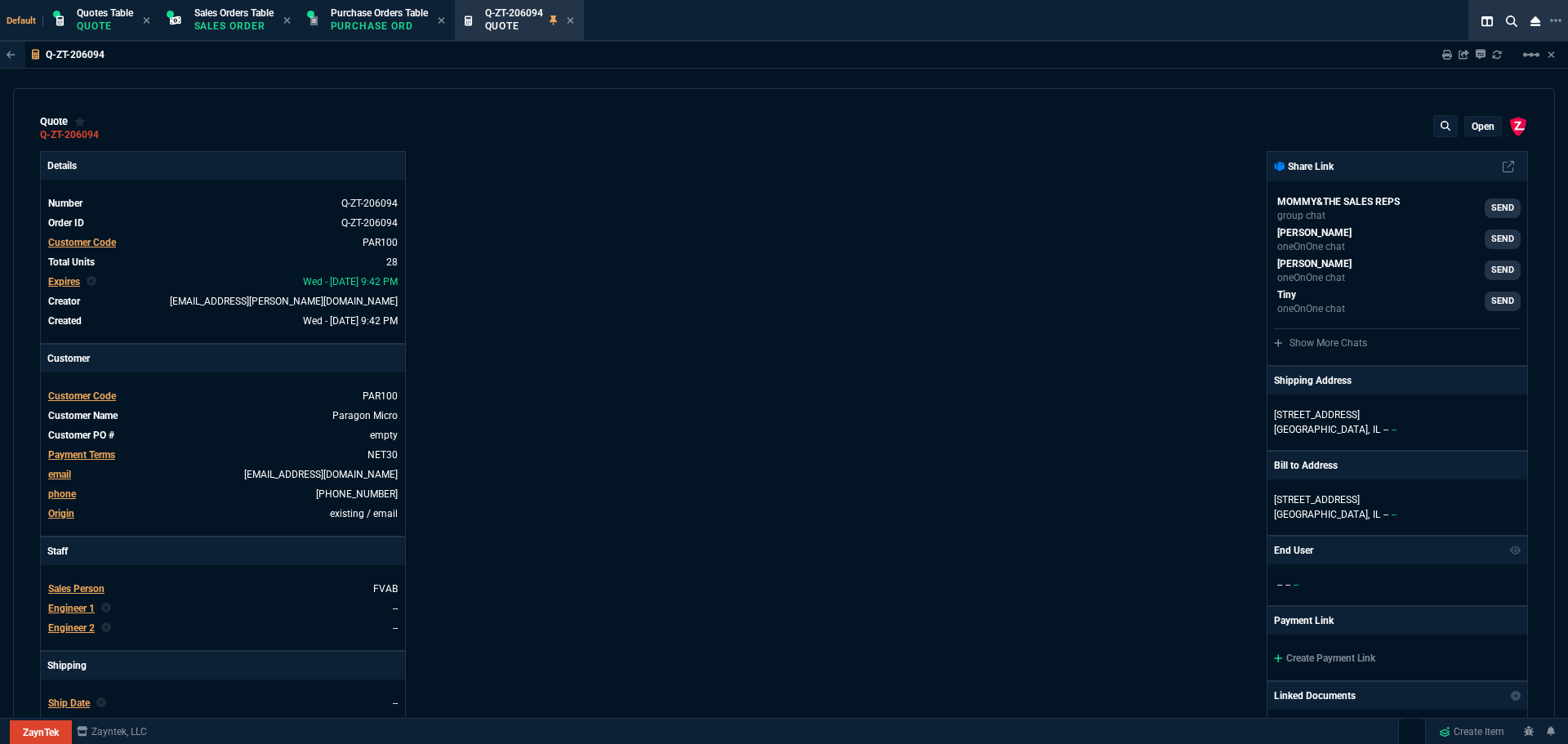
type input "23"
type input "745"
type input "43"
type input "160"
type input "25"
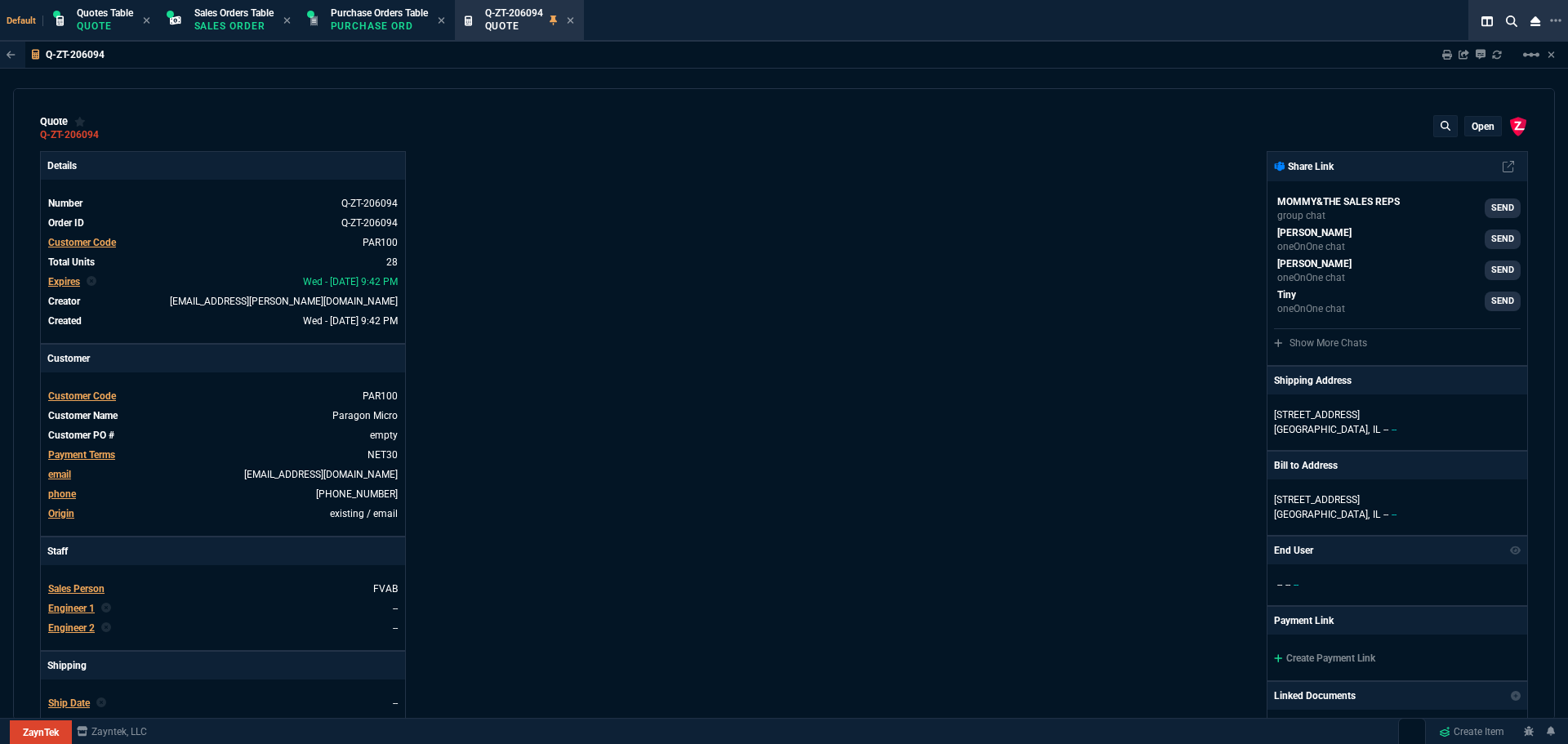
type input "49"
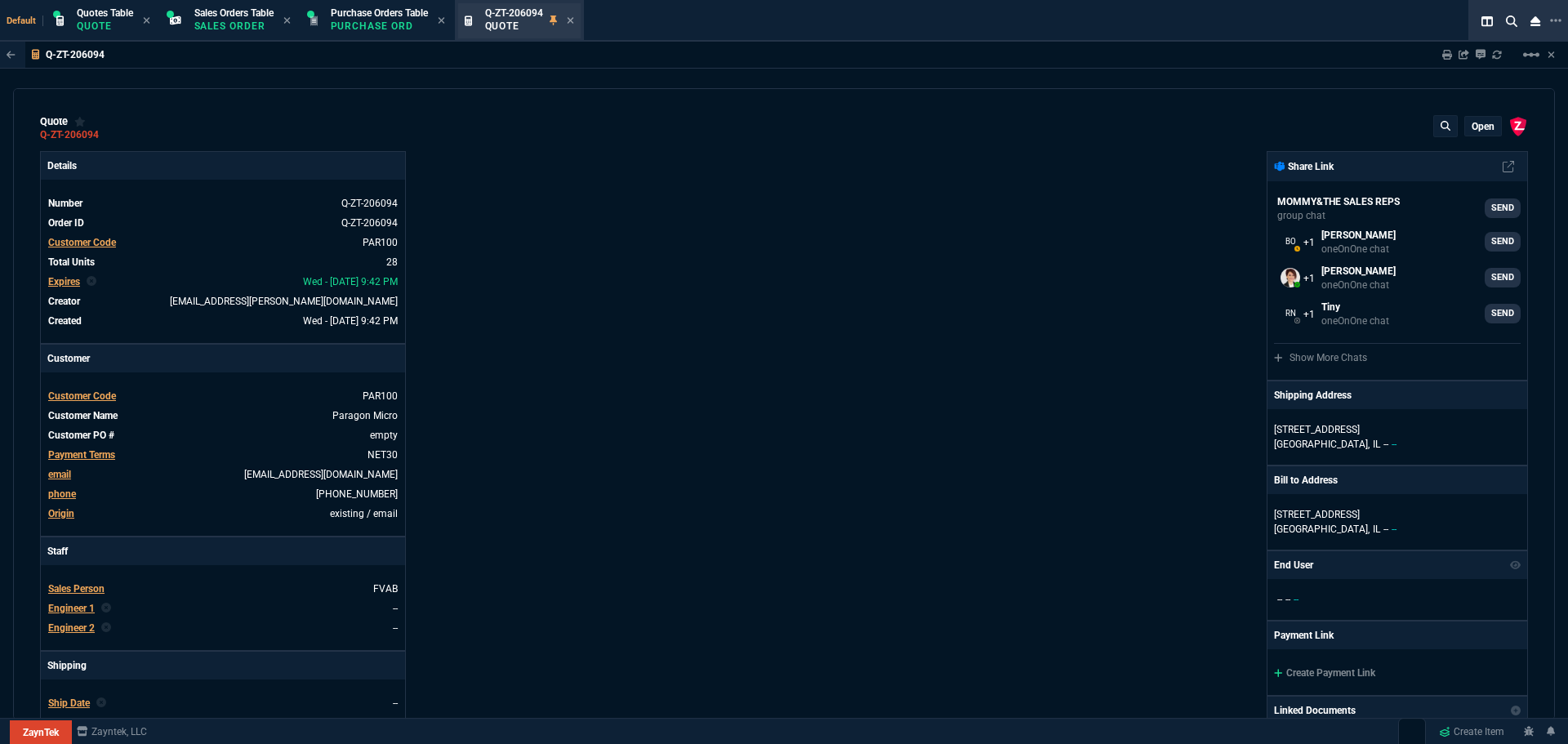
type input "59"
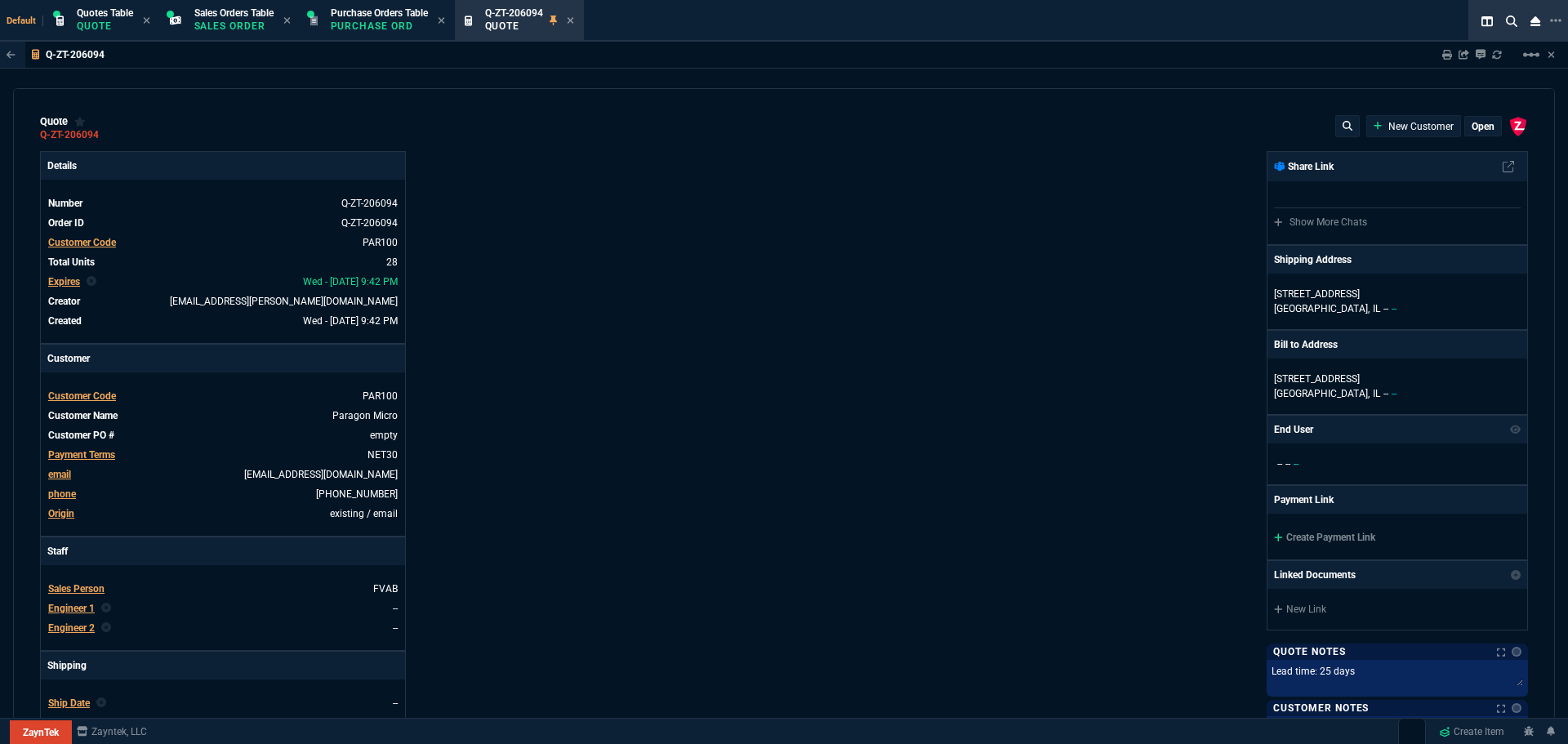
select select "16: [PERSON_NAME]"
type input "23"
type input "745"
type input "43"
type input "160"
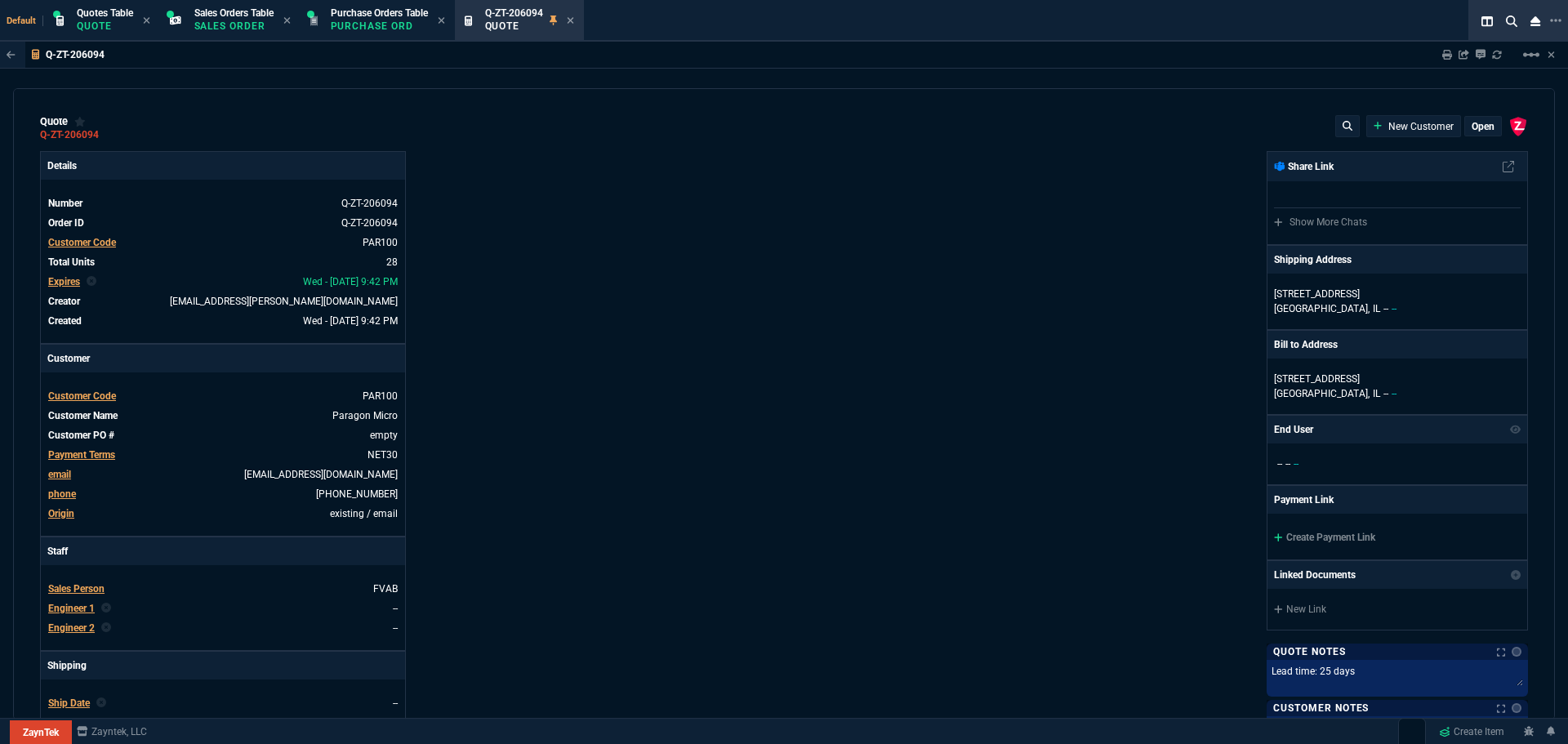
type input "25"
type input "49"
type input "59"
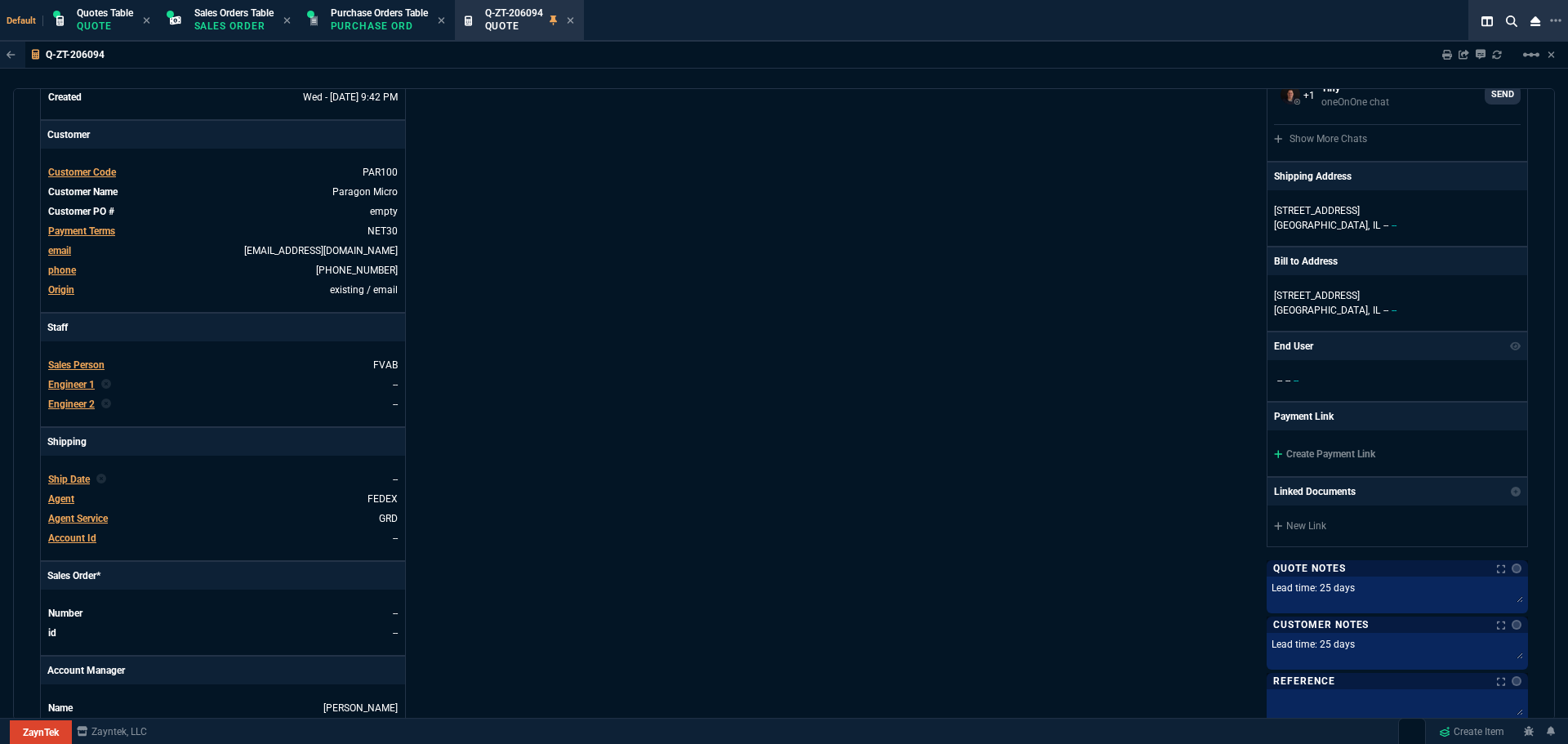
scroll to position [571, 0]
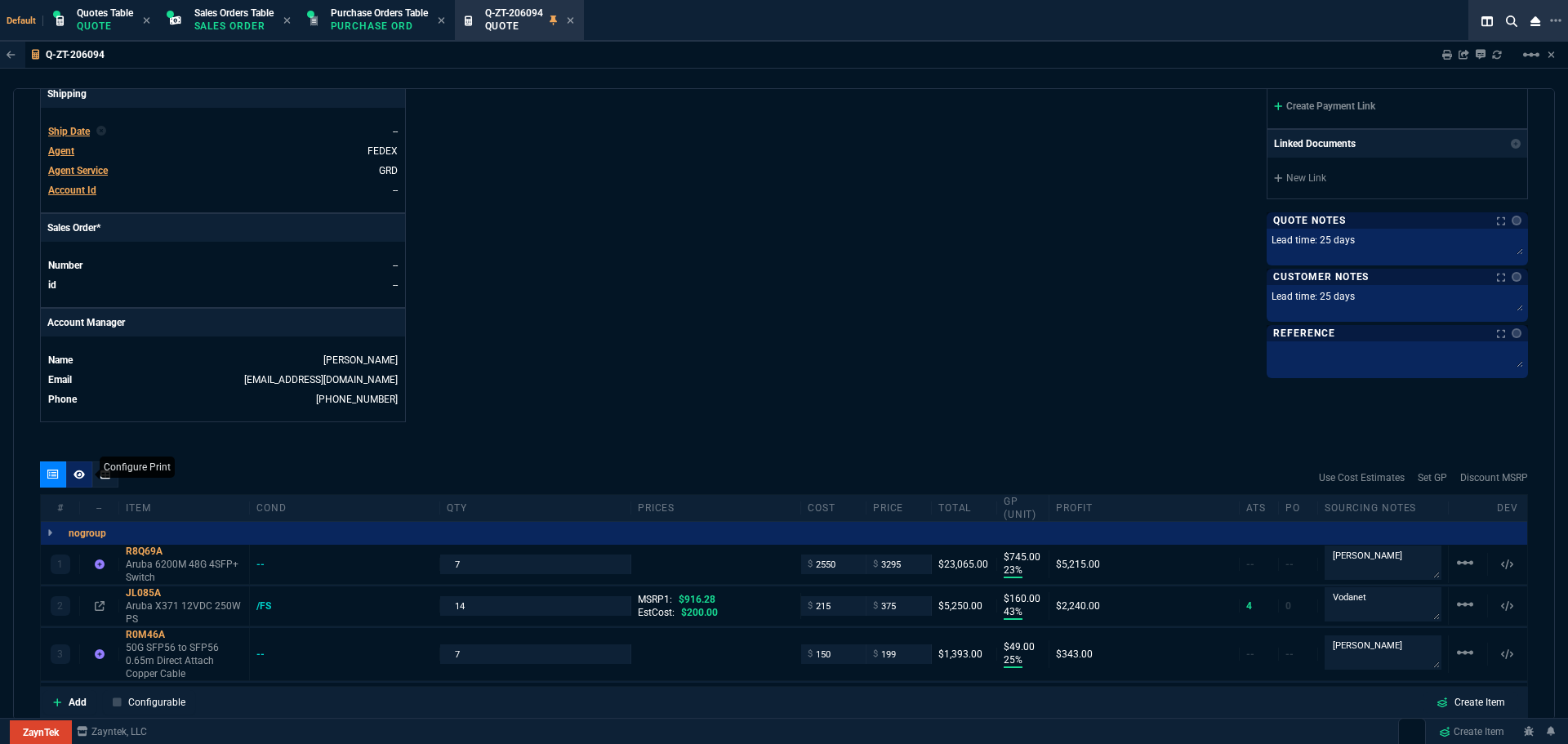
click at [79, 474] on icon at bounding box center [79, 474] width 11 height 9
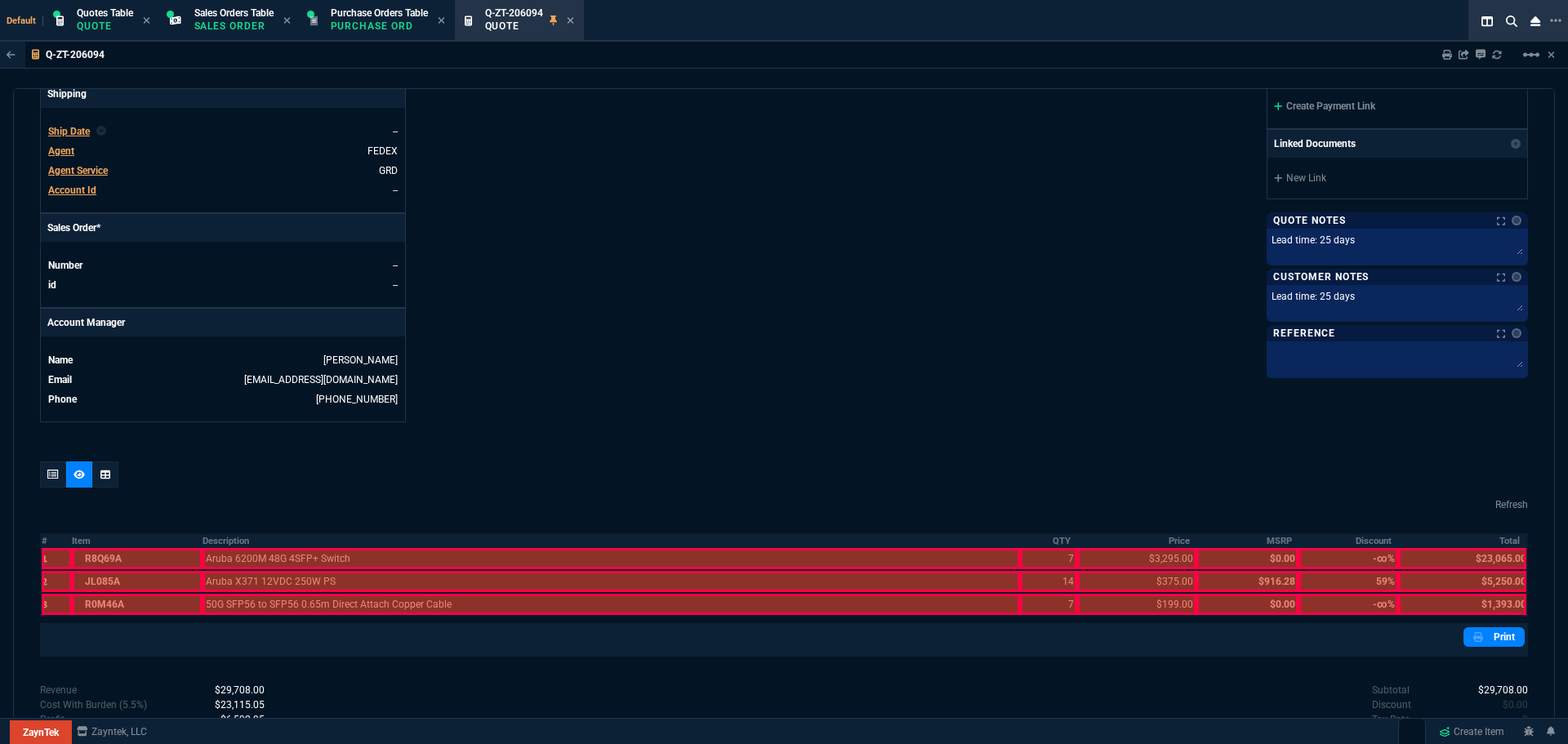
click at [40, 541] on table "# Item Description QTY Price MSRP Discount Total 1 R8Q69A Aruba 6200M 48G 4SFP+…" at bounding box center [784, 575] width 1488 height 83
click at [45, 540] on th "#" at bounding box center [56, 541] width 31 height 14
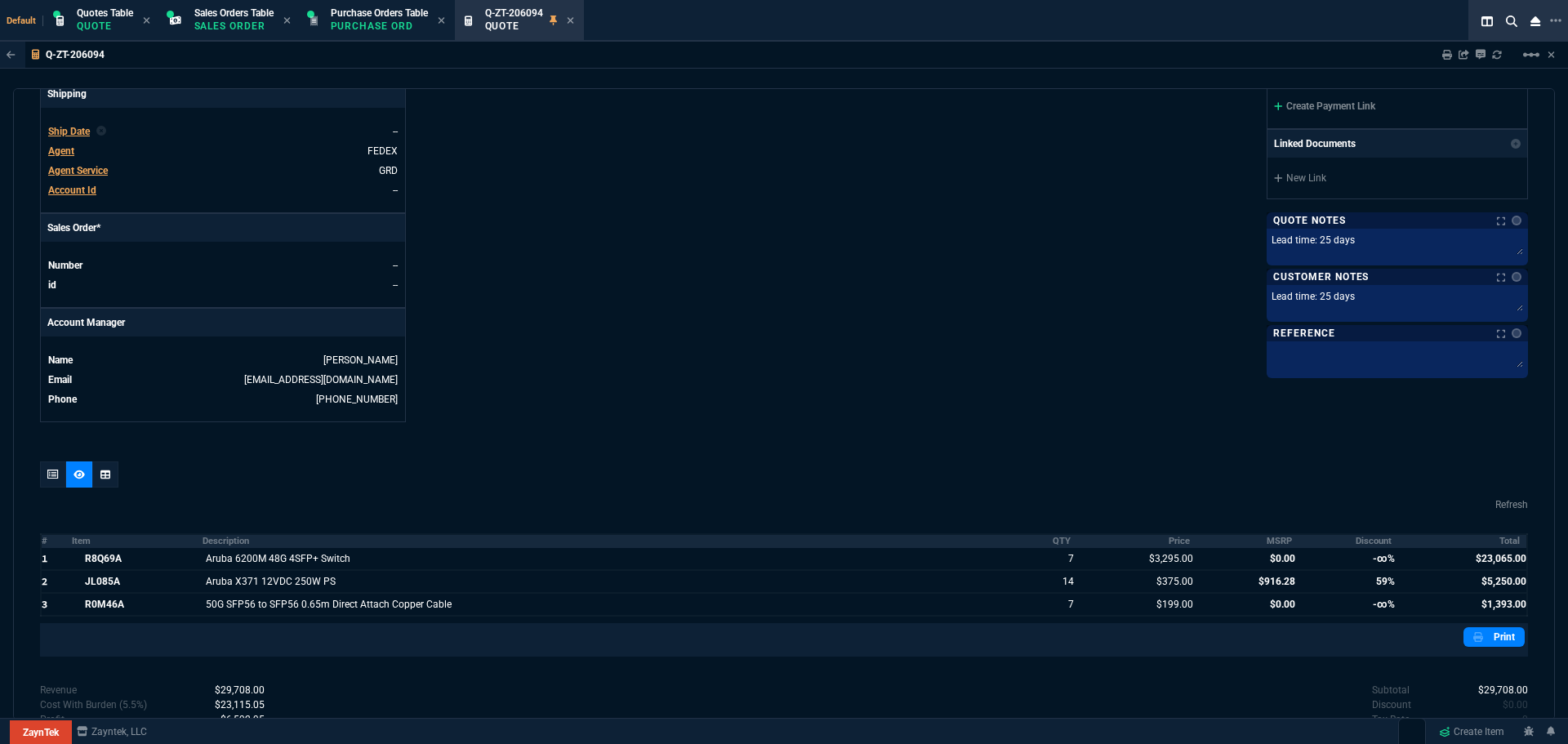
click at [1372, 537] on th "Discount" at bounding box center [1348, 541] width 100 height 14
click at [1270, 538] on th "MSRP" at bounding box center [1248, 541] width 103 height 14
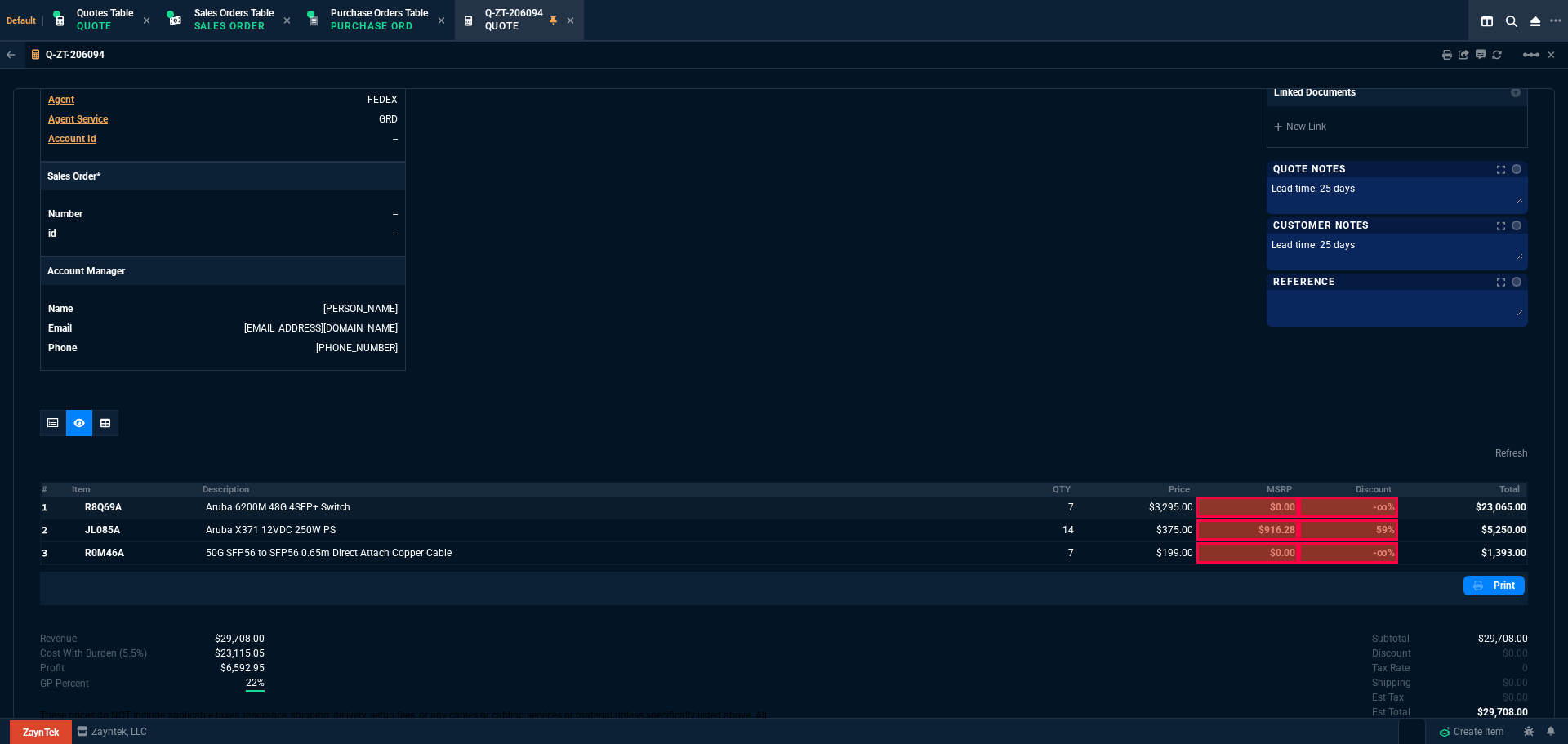
scroll to position [677, 0]
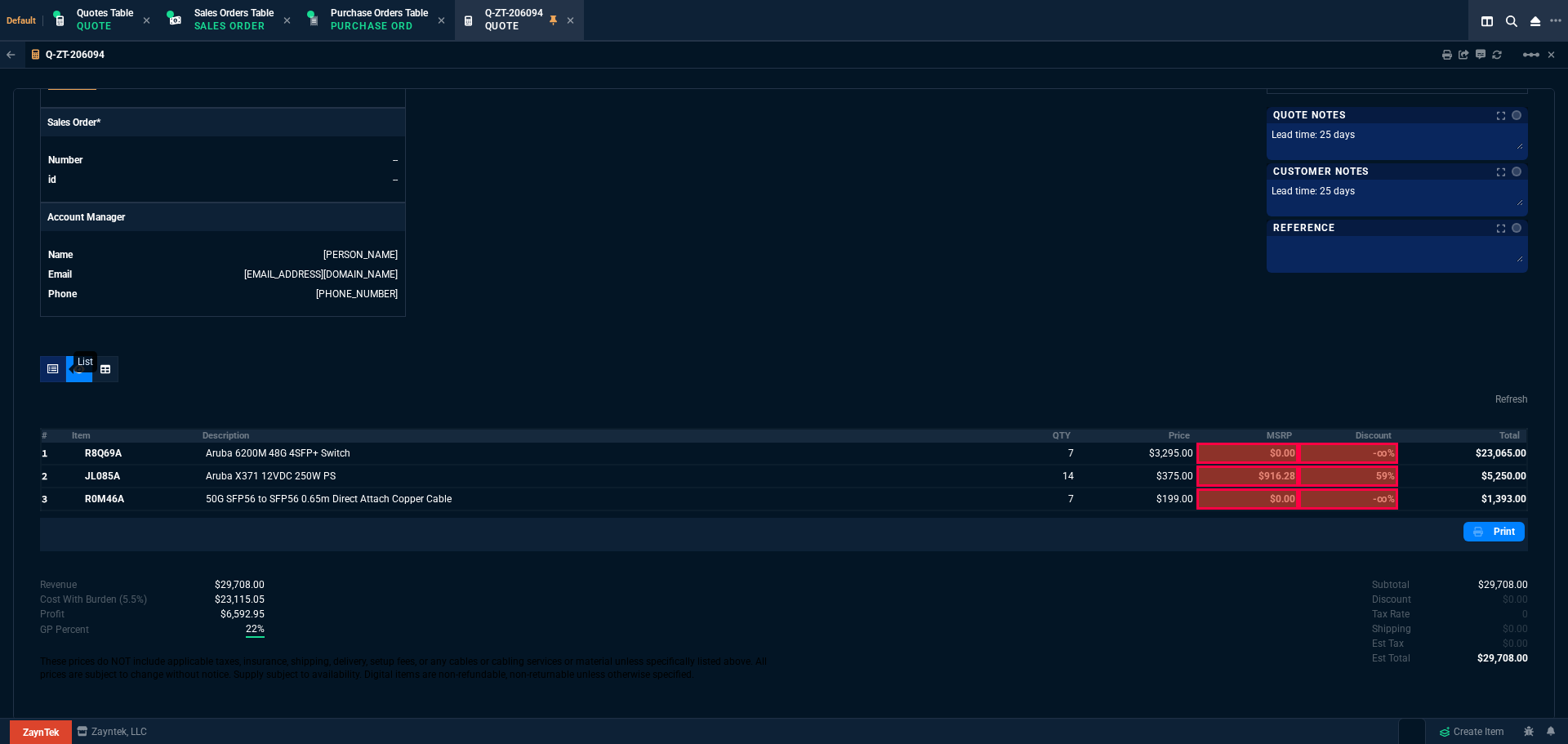
click at [50, 365] on icon at bounding box center [53, 368] width 11 height 10
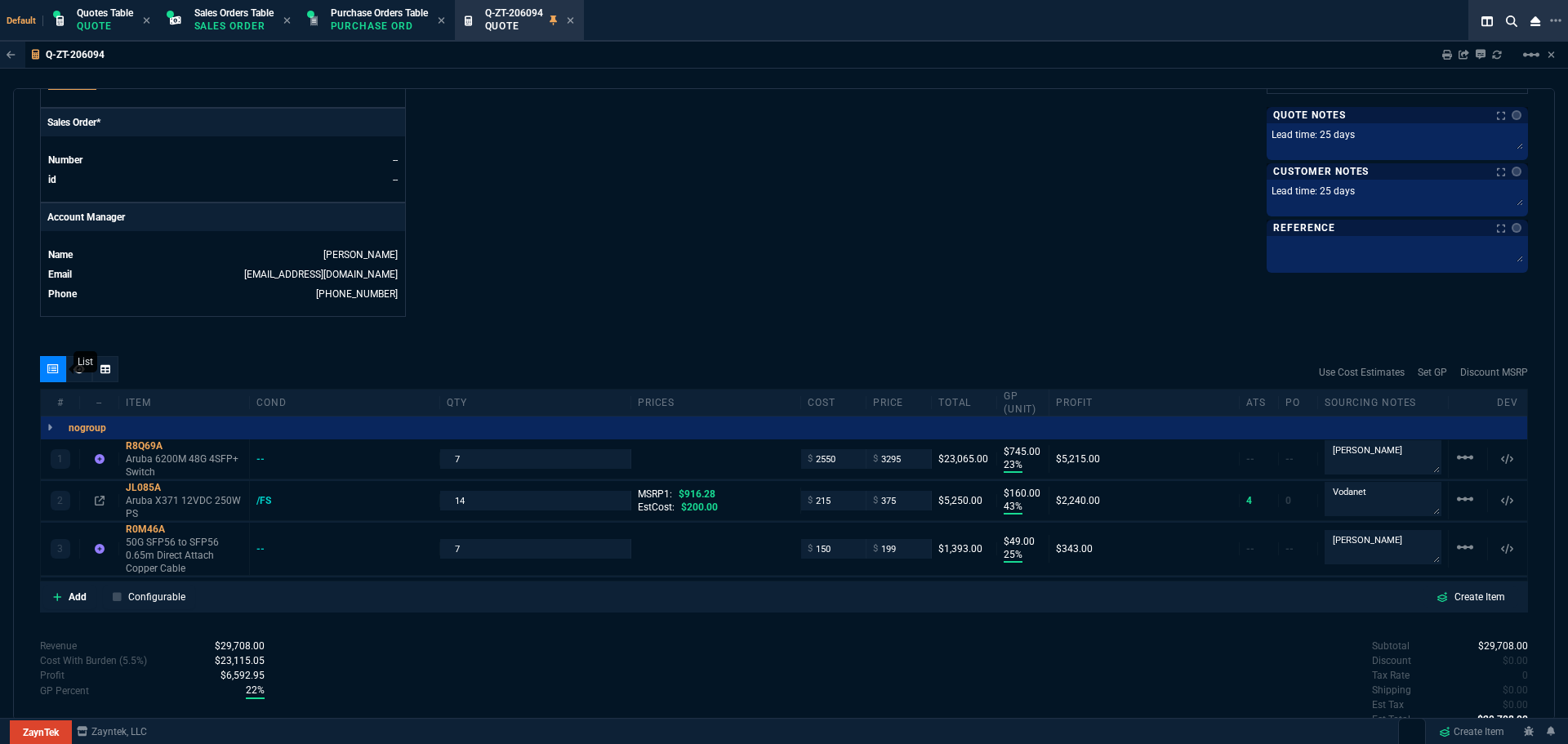
type input "23"
type input "745"
type input "43"
type input "160"
type input "25"
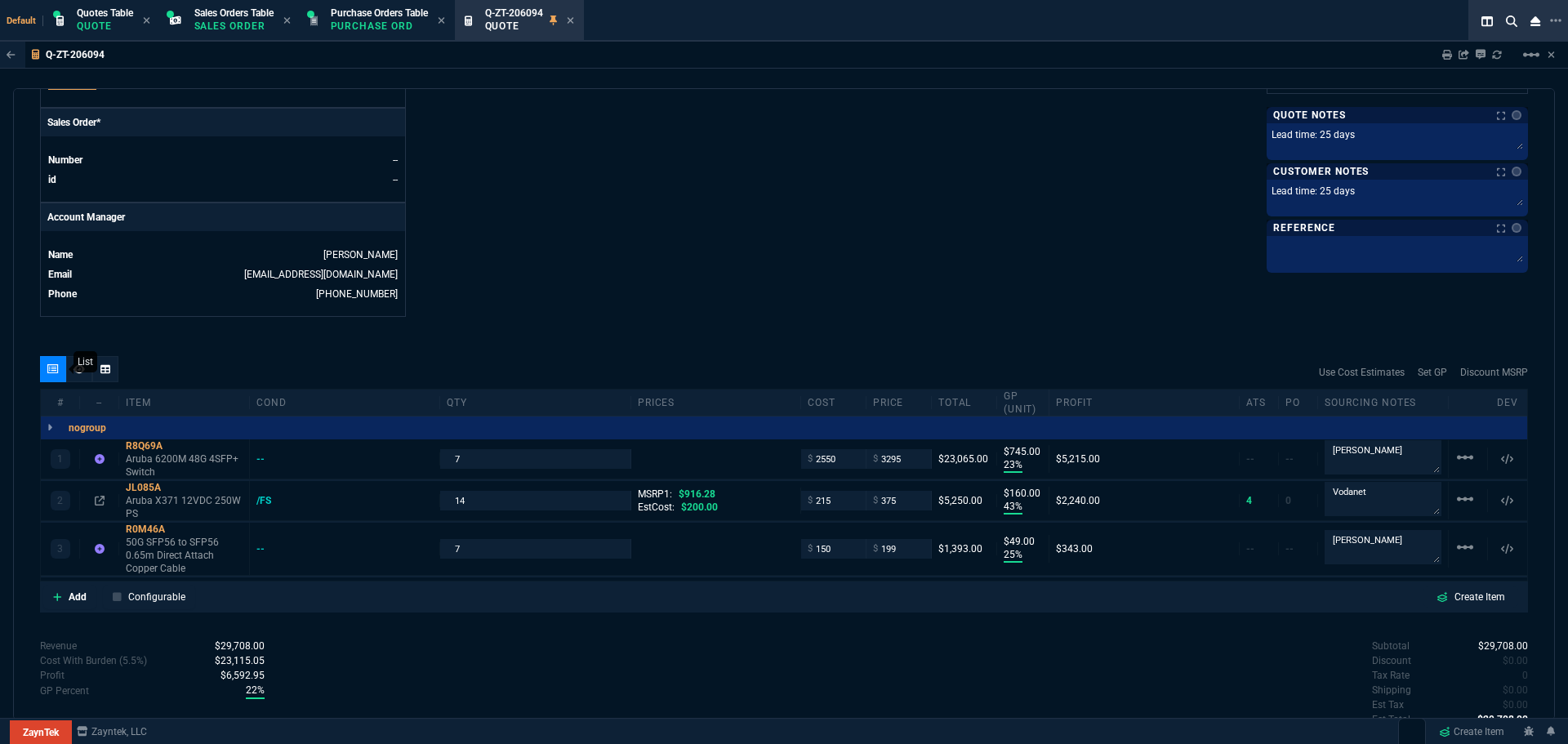
type input "49"
type input "59"
click at [133, 444] on div "R8Q69A" at bounding box center [184, 445] width 116 height 13
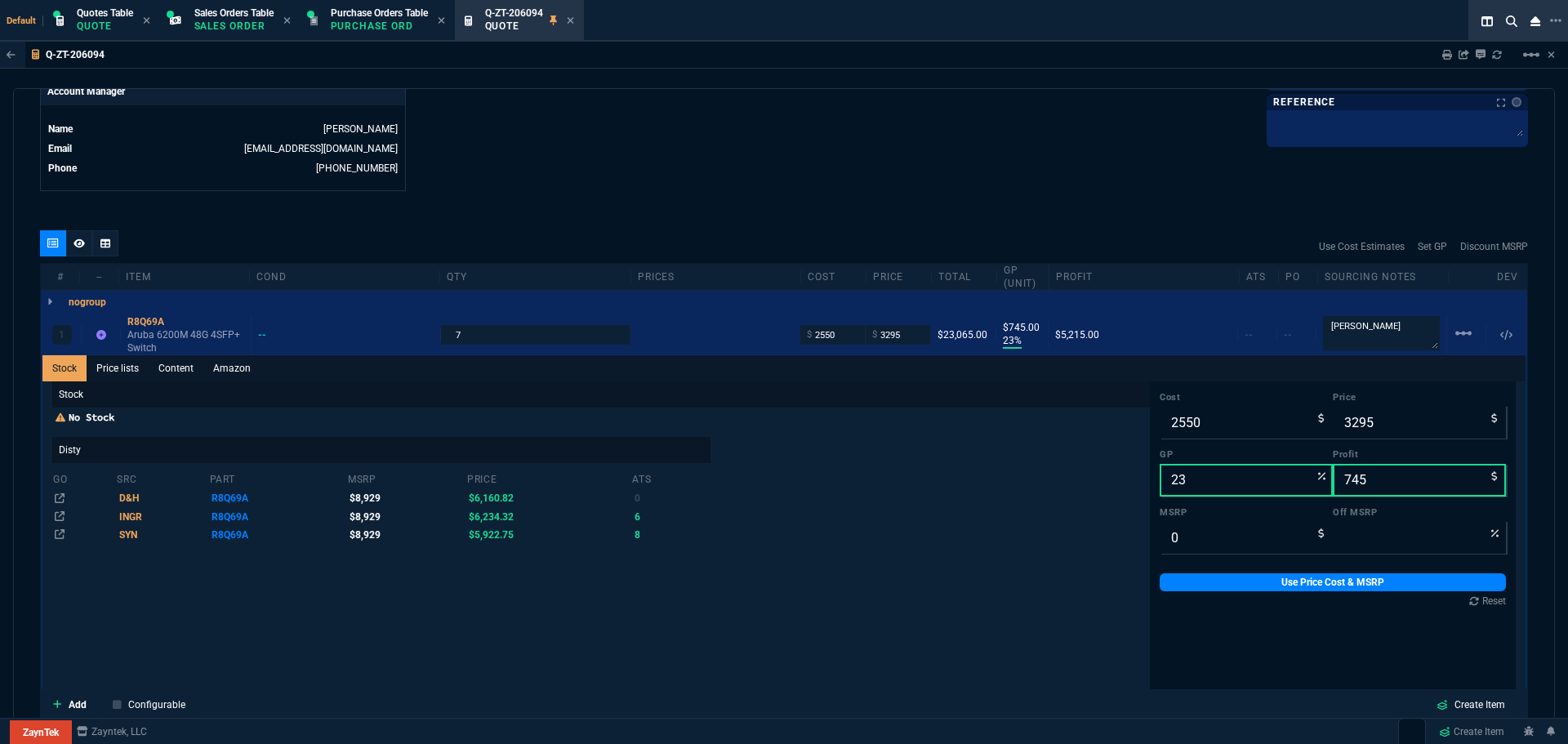
scroll to position [1085, 0]
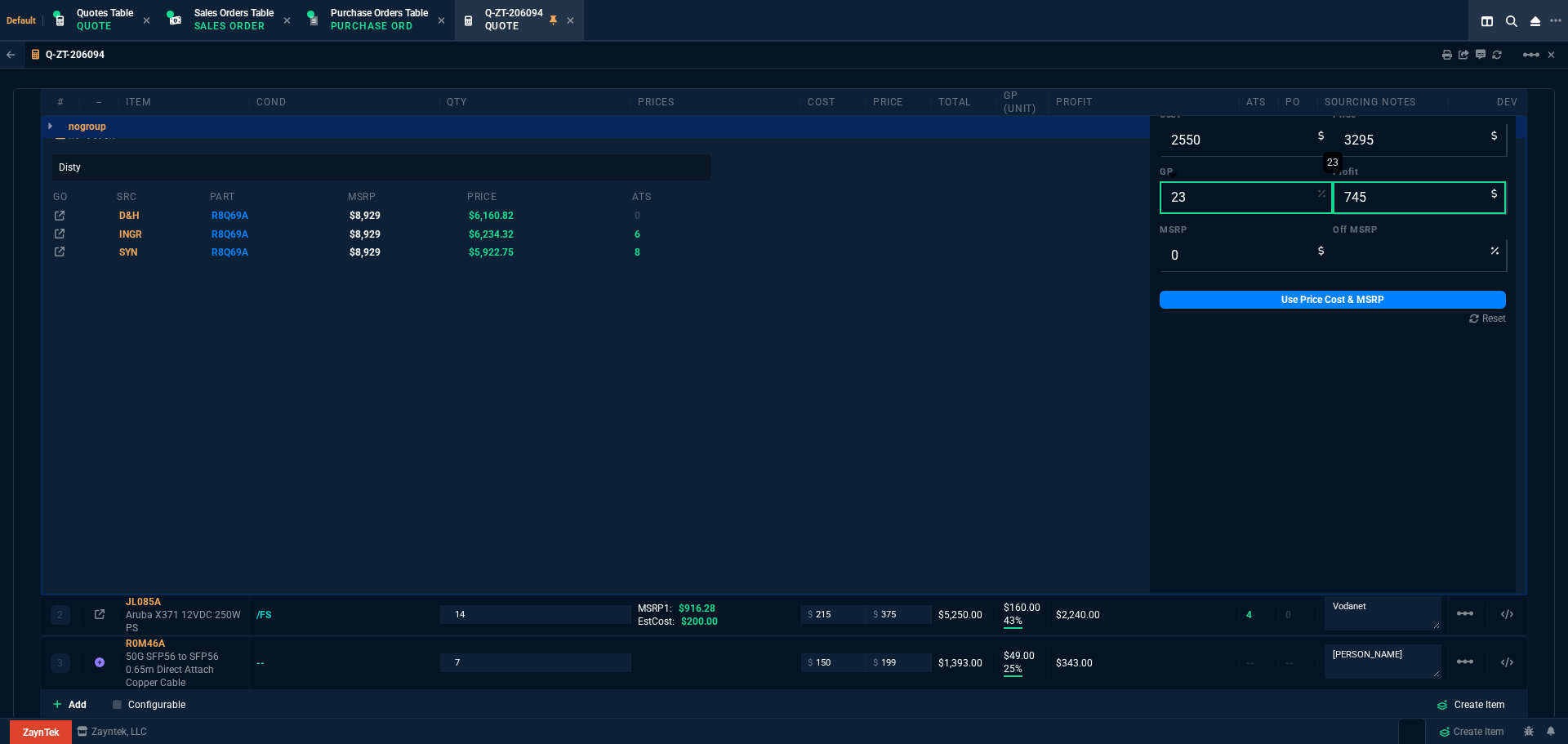
click at [1192, 212] on input "23" at bounding box center [1246, 198] width 173 height 33
type input "2"
type input "2602"
type input "52"
type input "20"
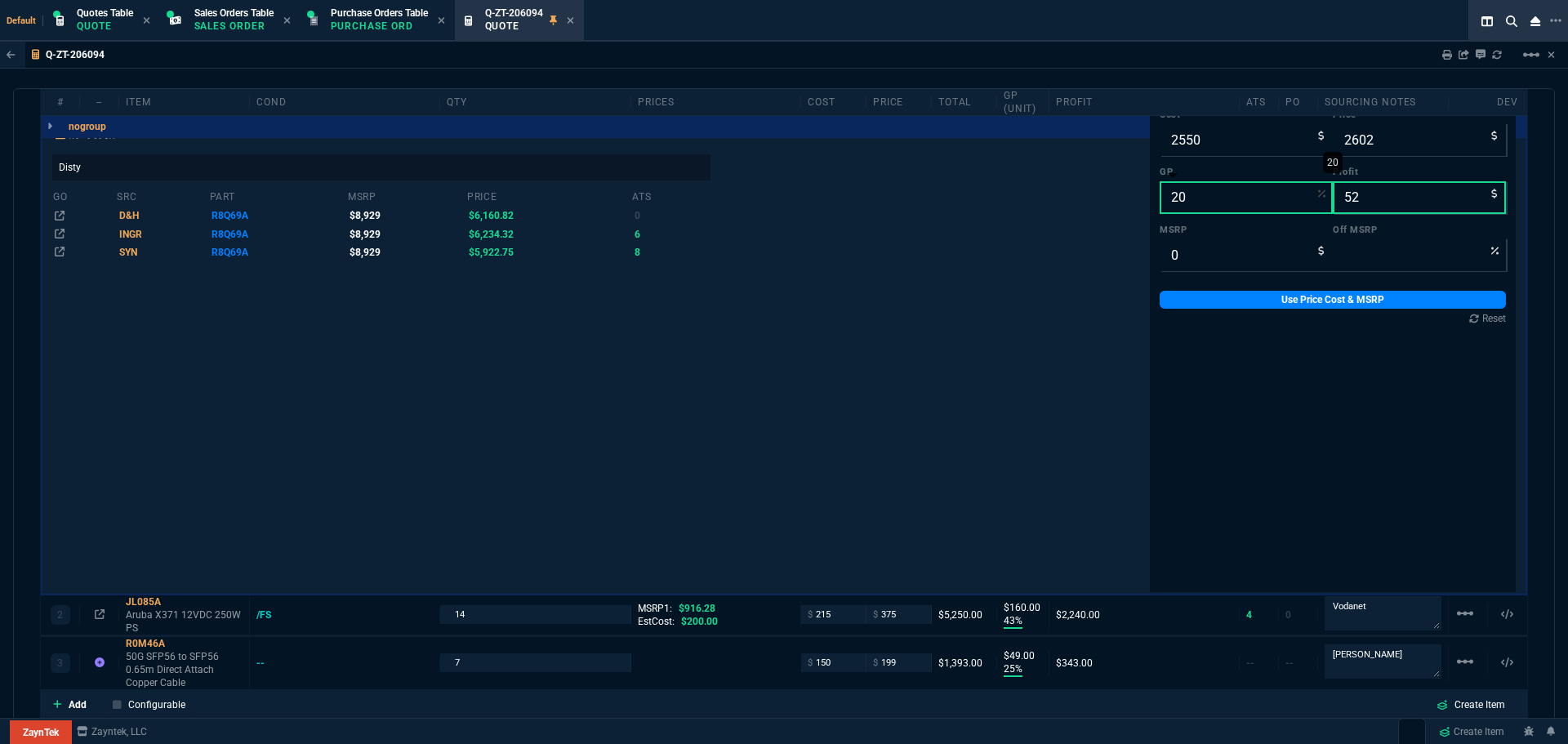
type input "3188"
type input "638"
type input "20"
click at [1264, 306] on link "Use Price Cost & MSRP" at bounding box center [1333, 300] width 347 height 18
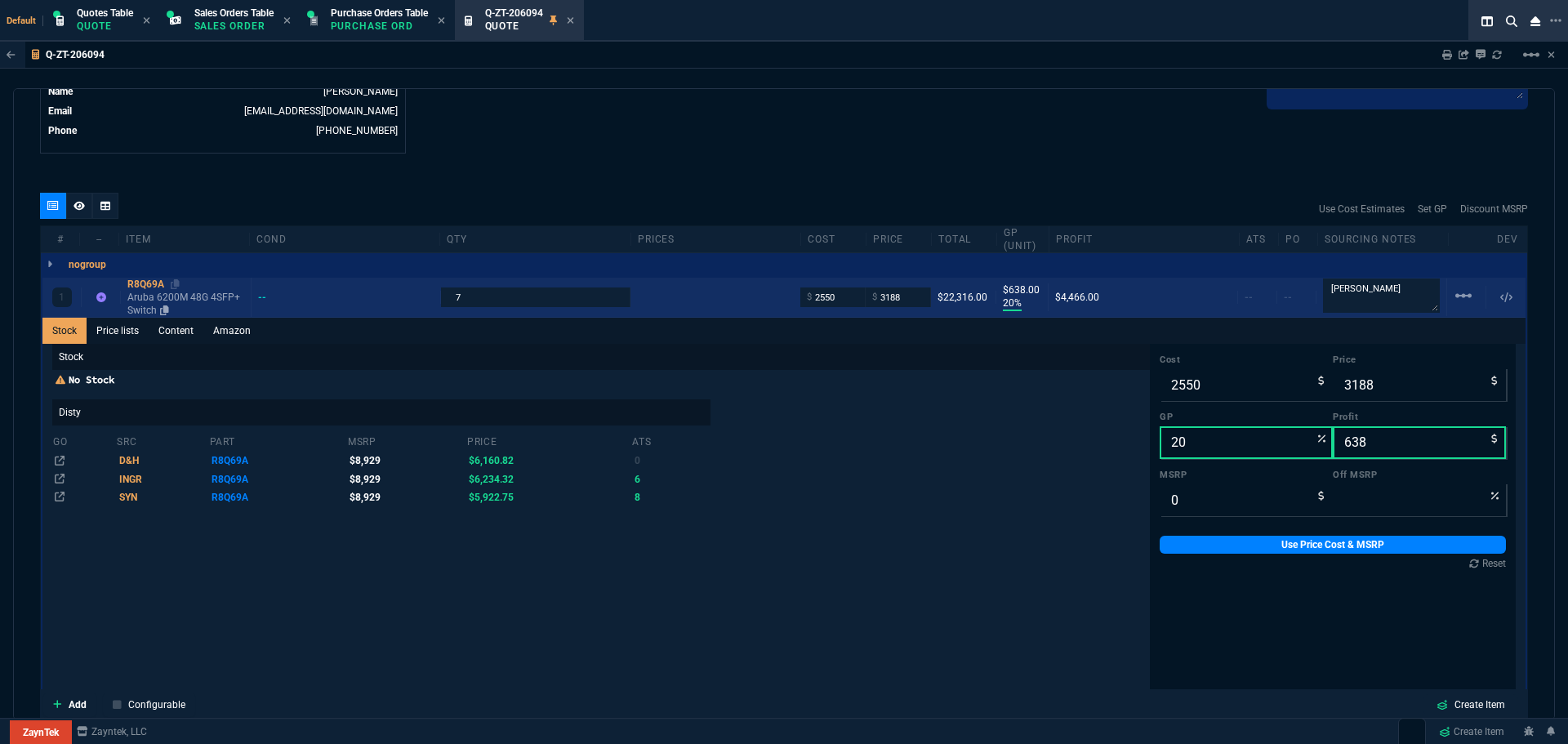
click at [149, 284] on div "R8Q69A" at bounding box center [186, 284] width 116 height 13
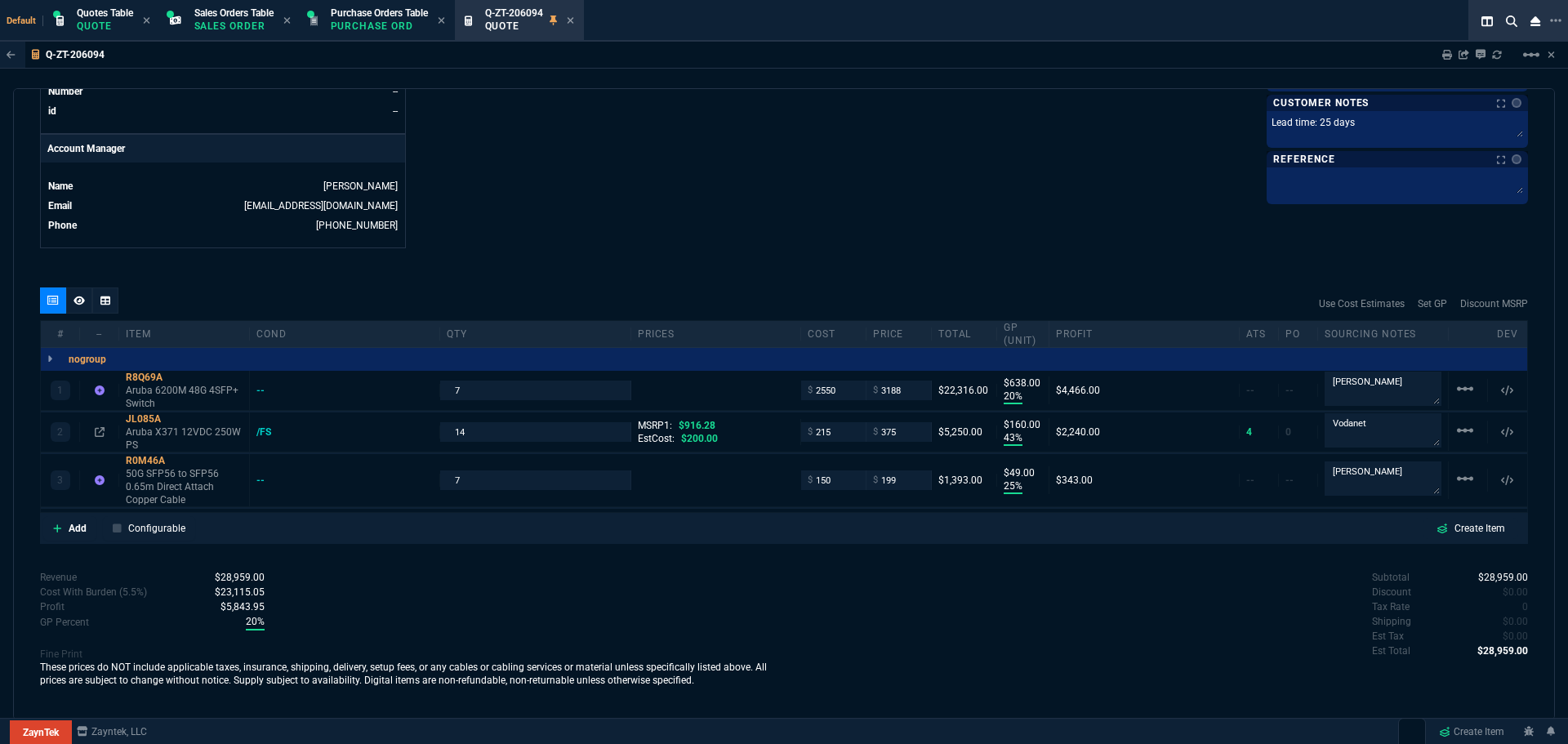
scroll to position [746, 0]
click at [916, 397] on input "3188" at bounding box center [898, 390] width 51 height 19
type input "3189"
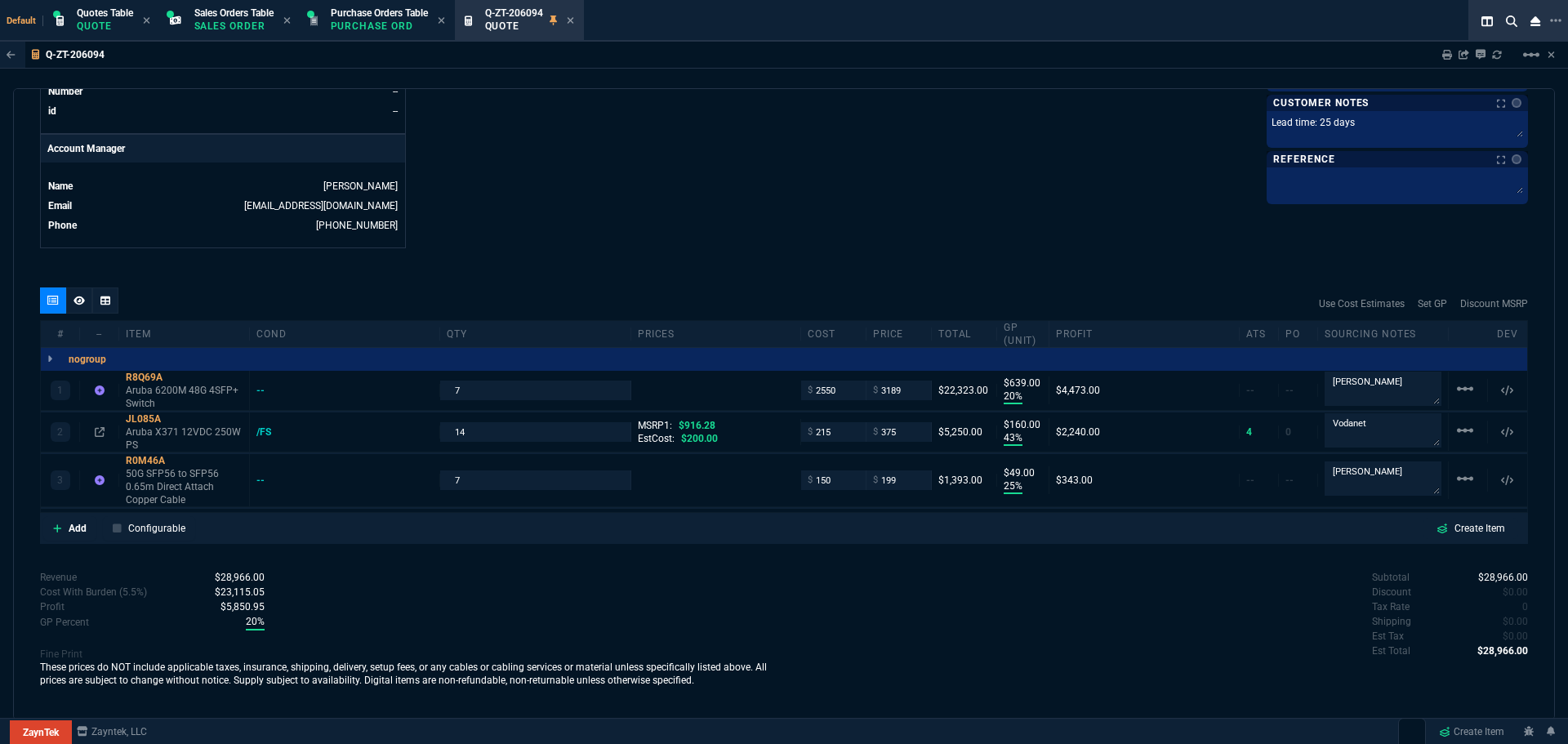
type input "639"
click at [75, 303] on icon at bounding box center [79, 300] width 11 height 10
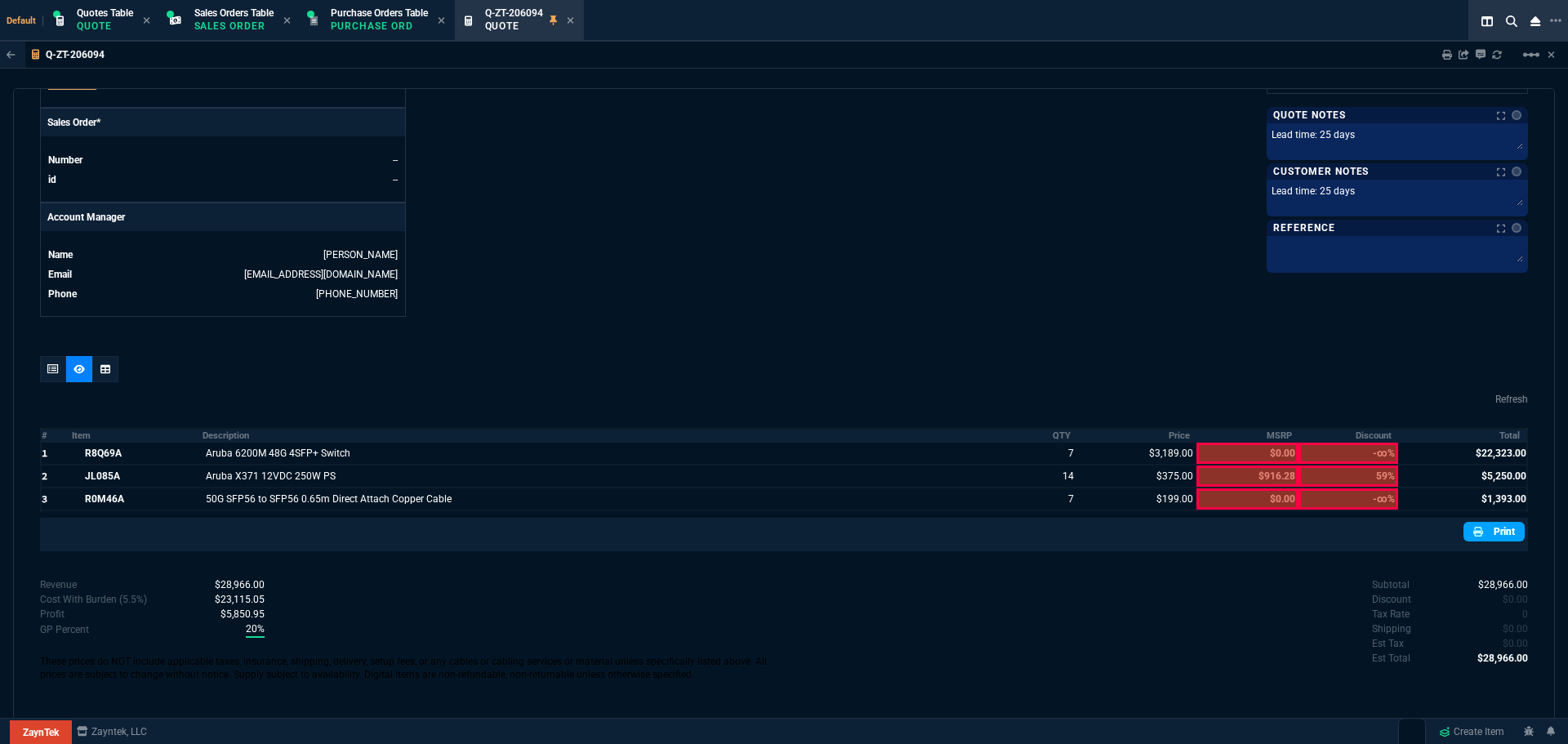
click at [1479, 535] on link "Print" at bounding box center [1494, 531] width 62 height 20
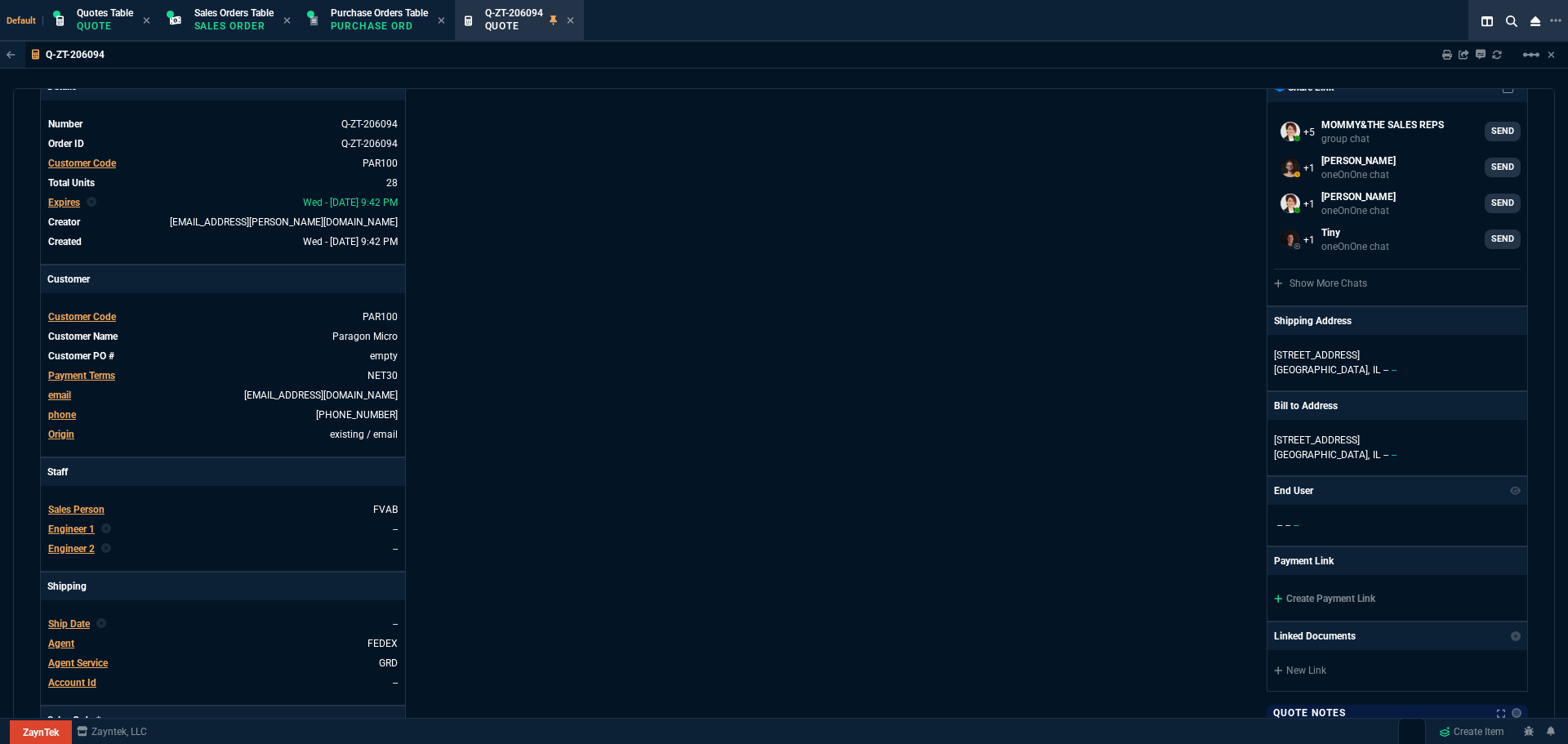
scroll to position [0, 0]
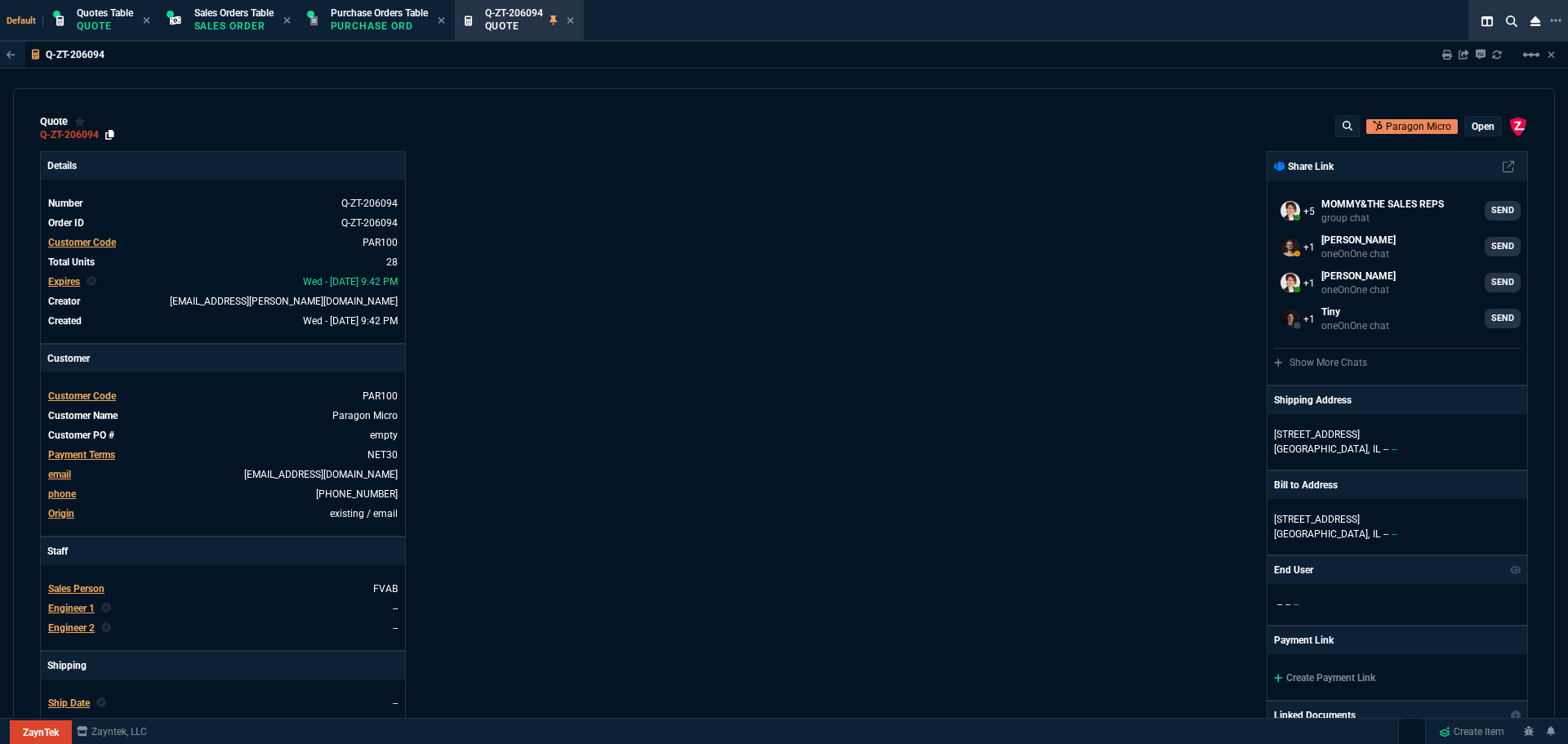
click at [107, 135] on icon at bounding box center [109, 135] width 9 height 10
